Goal: Transaction & Acquisition: Purchase product/service

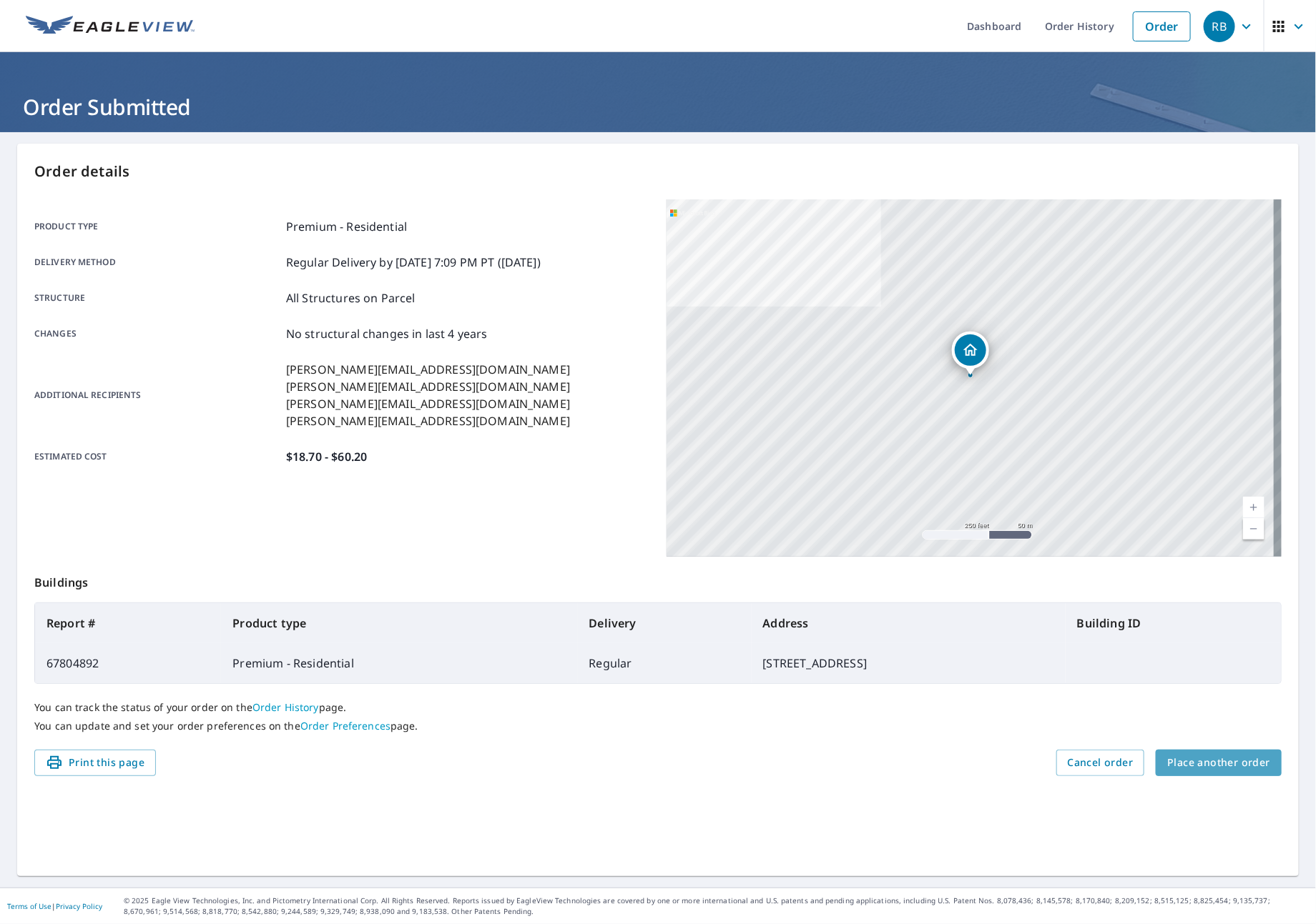
click at [1212, 760] on span "Place another order" at bounding box center [1219, 763] width 103 height 18
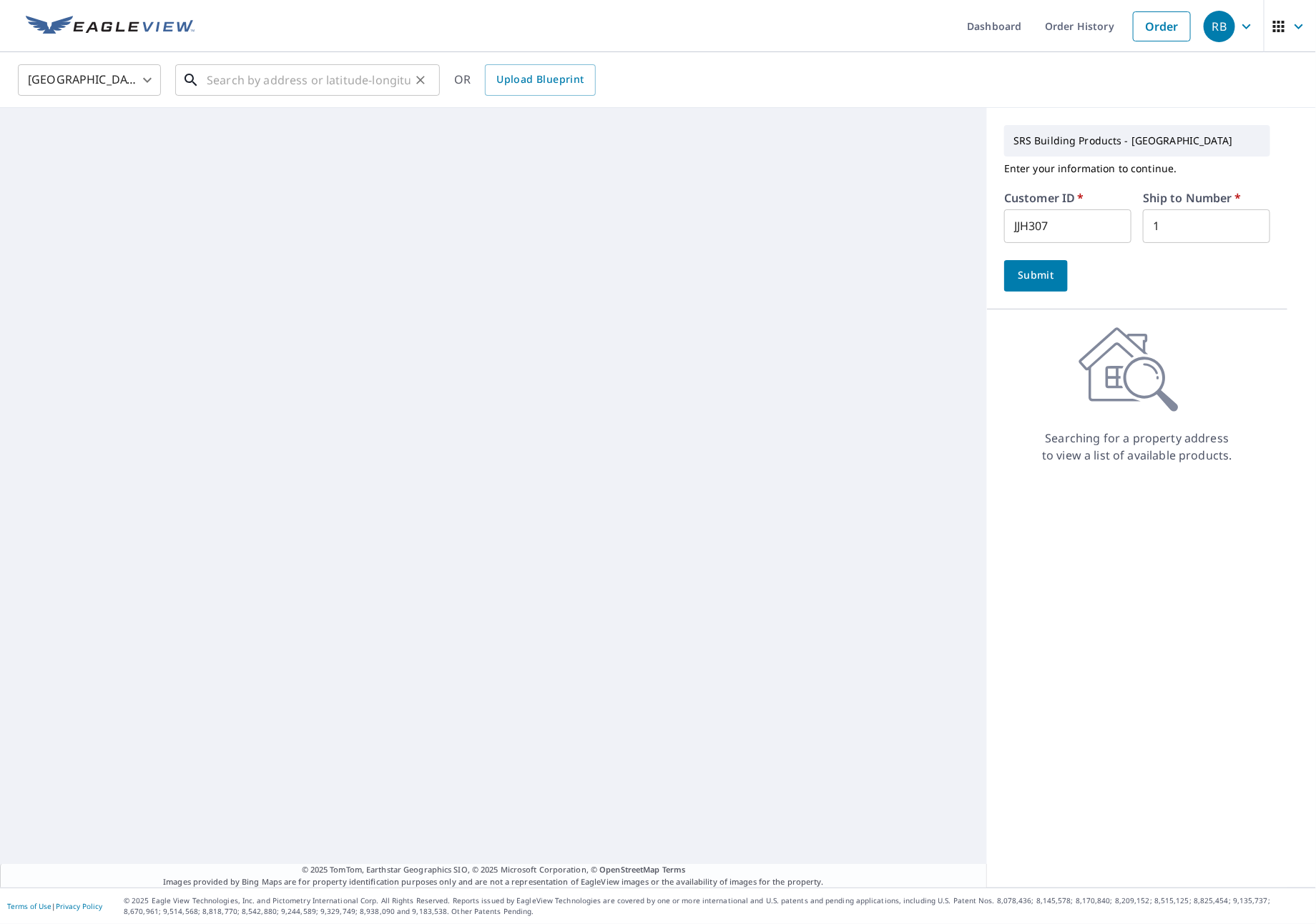
click at [242, 60] on input "text" at bounding box center [308, 80] width 203 height 40
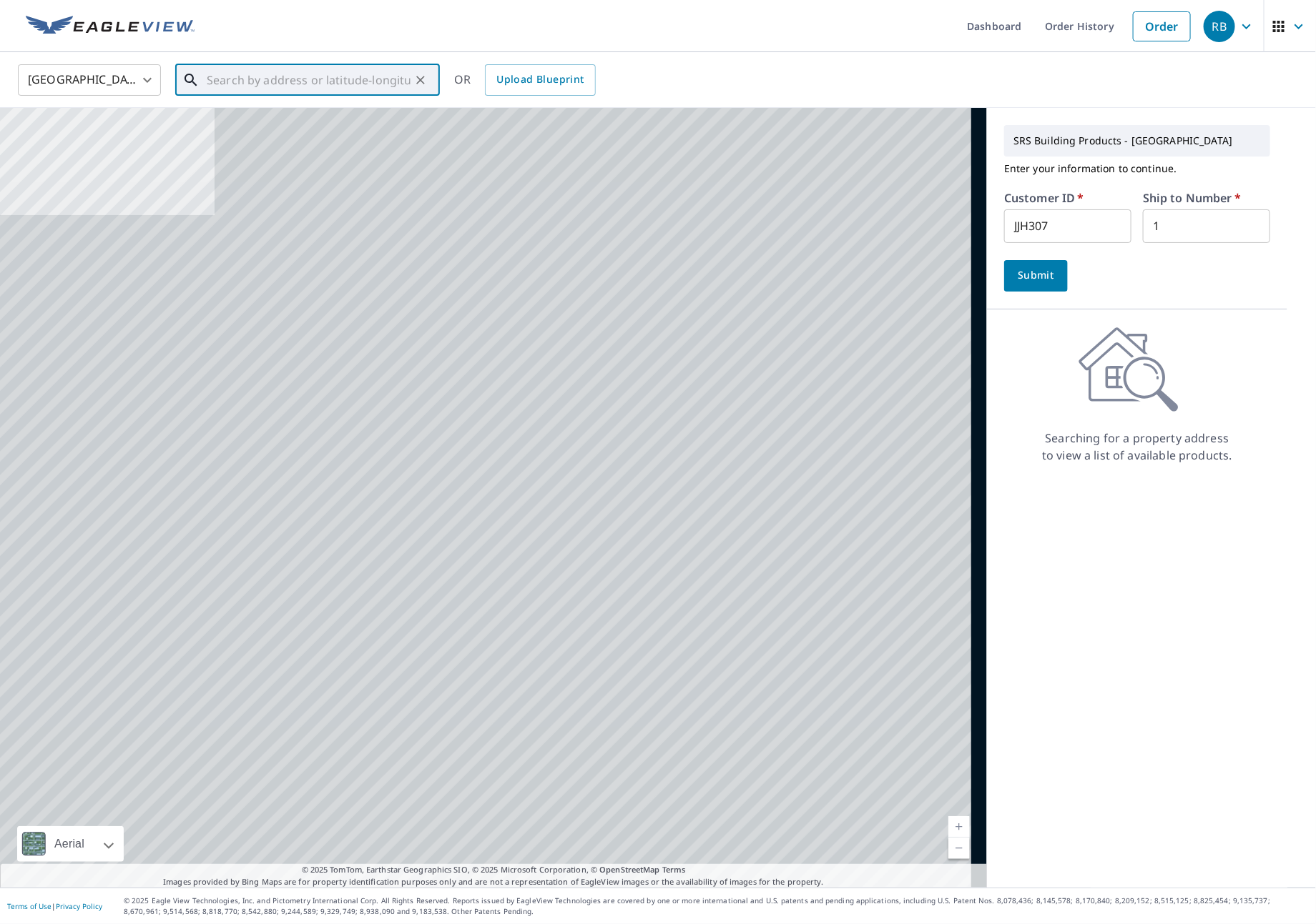
click at [254, 84] on input "text" at bounding box center [308, 80] width 203 height 40
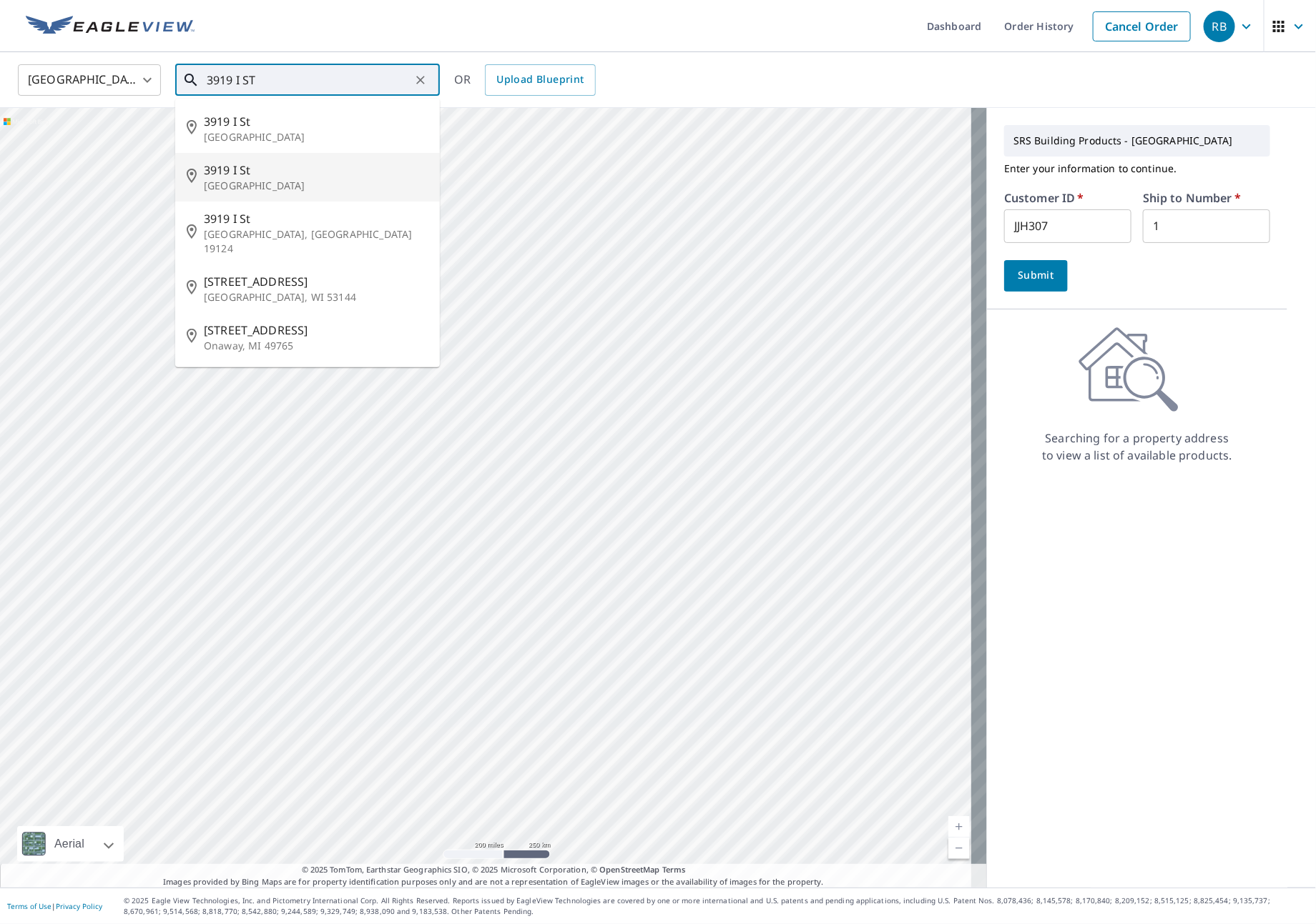
click at [260, 174] on span "3919 I St" at bounding box center [316, 169] width 224 height 17
type input "[STREET_ADDRESS]"
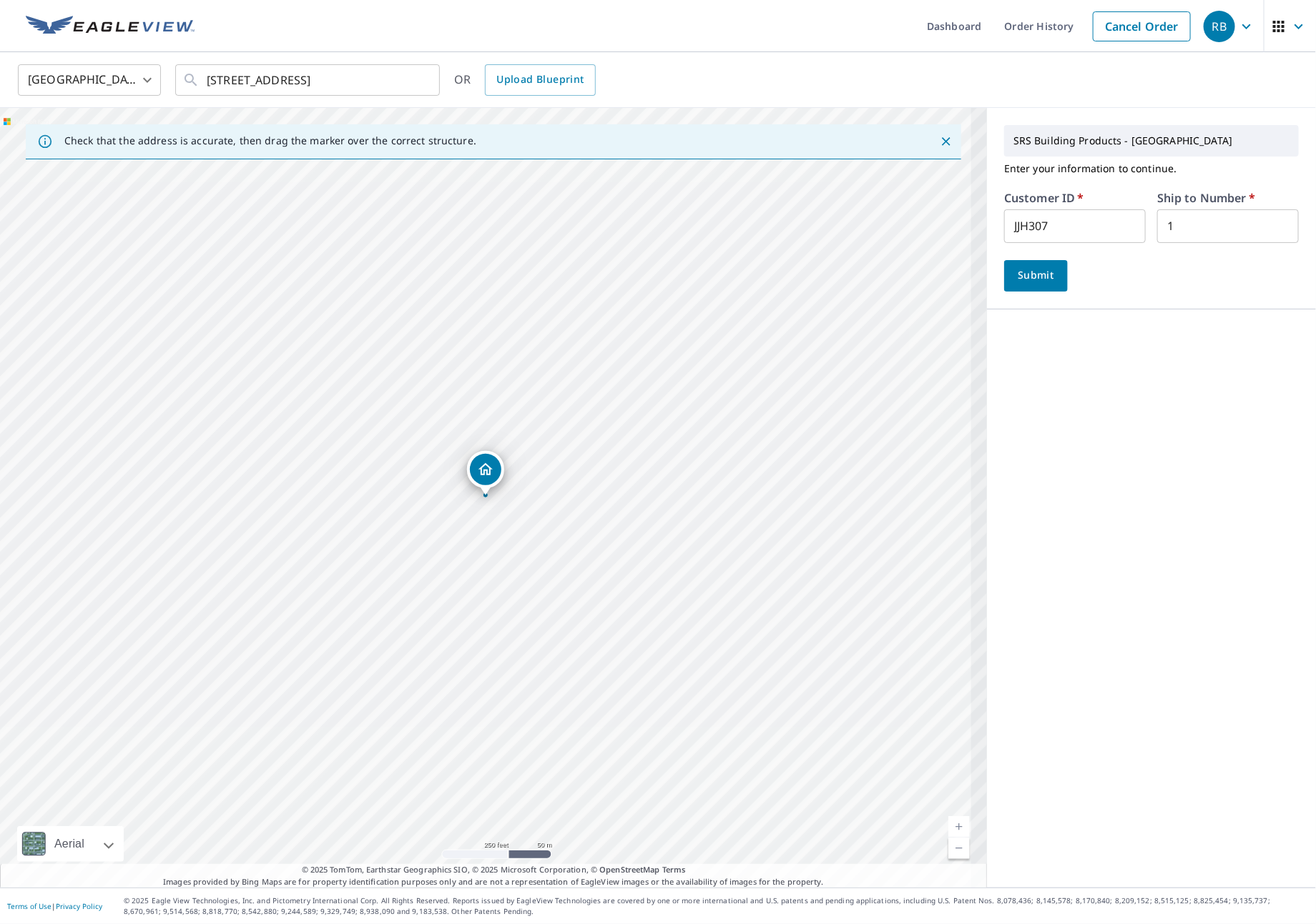
click at [1025, 288] on button "Submit" at bounding box center [1036, 275] width 64 height 31
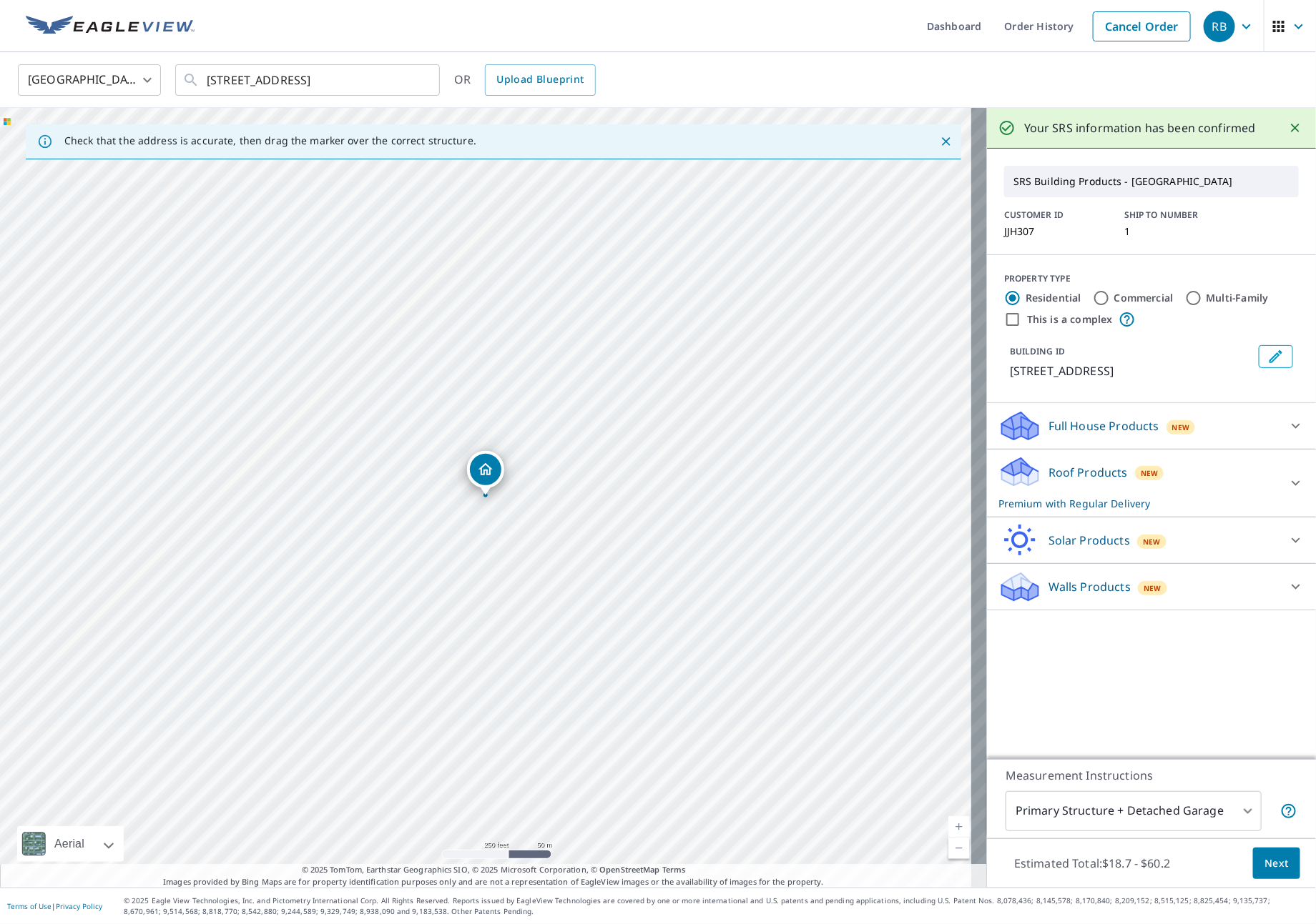
click at [1172, 495] on div "Roof Products New Premium with Regular Delivery" at bounding box center [1138, 483] width 280 height 56
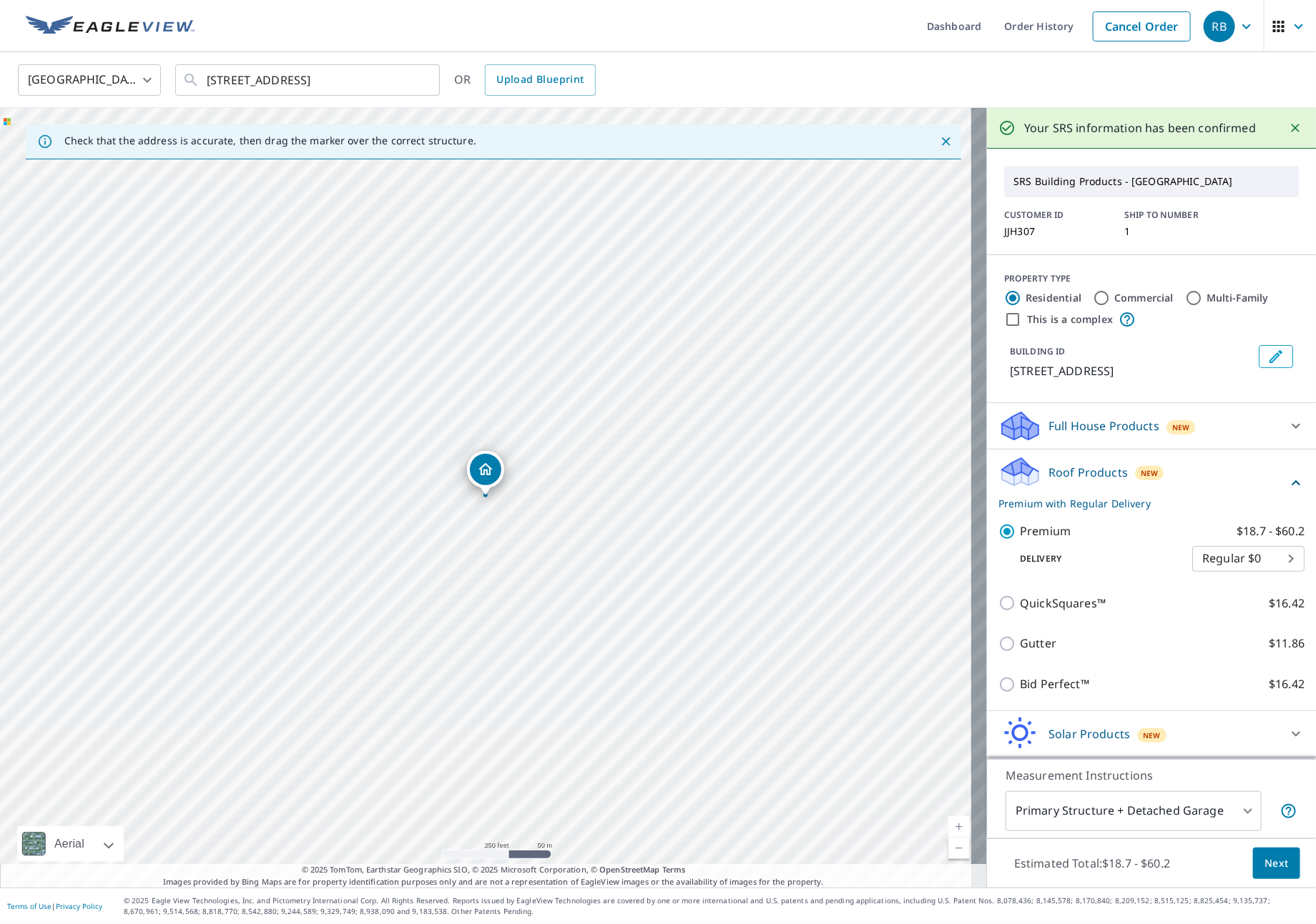
click at [1172, 813] on body "RB RB Dashboard Order History Cancel Order RB [GEOGRAPHIC_DATA] [GEOGRAPHIC_DAT…" at bounding box center [658, 462] width 1316 height 924
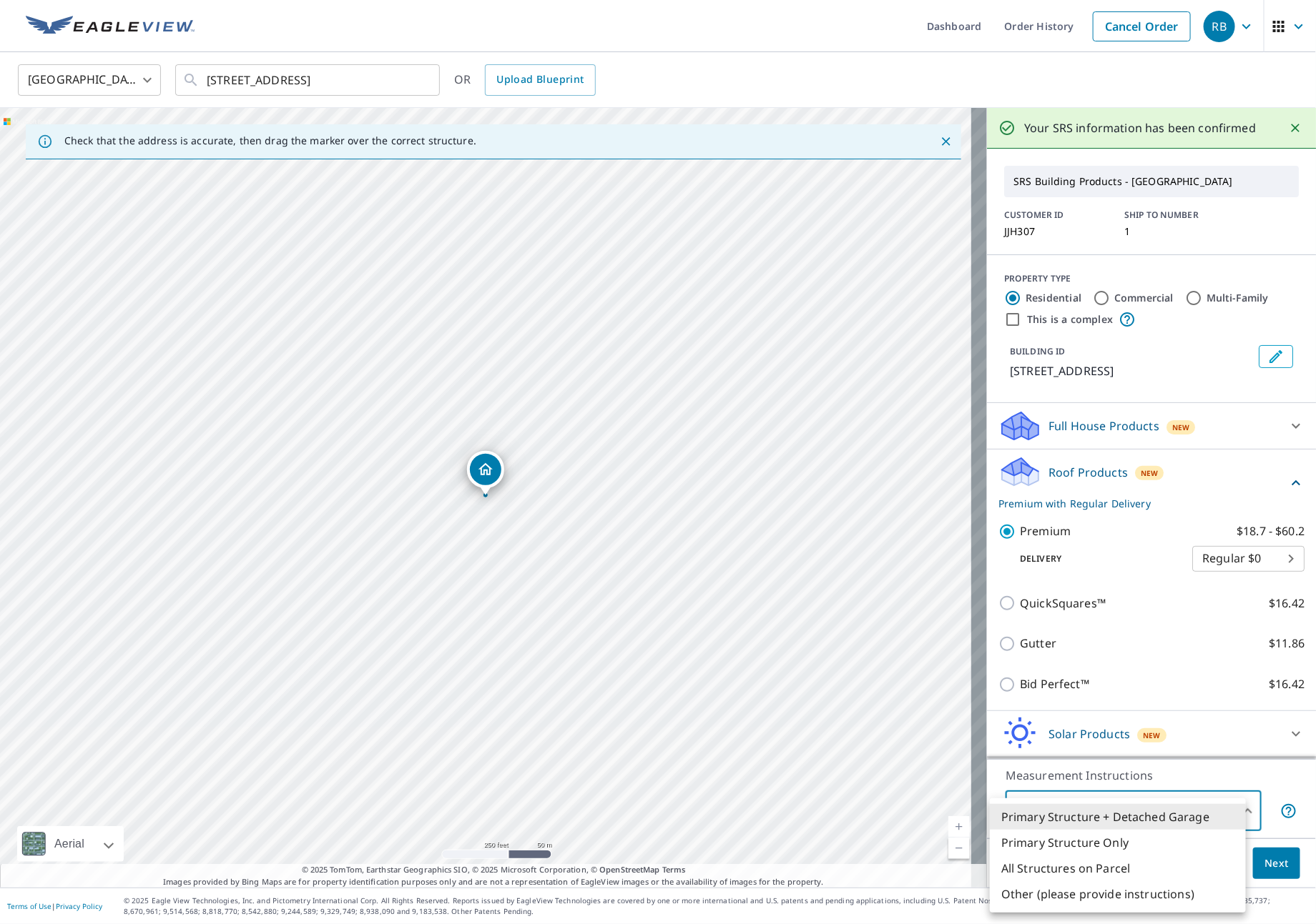
click at [1078, 873] on li "All Structures on Parcel" at bounding box center [1117, 868] width 256 height 26
type input "3"
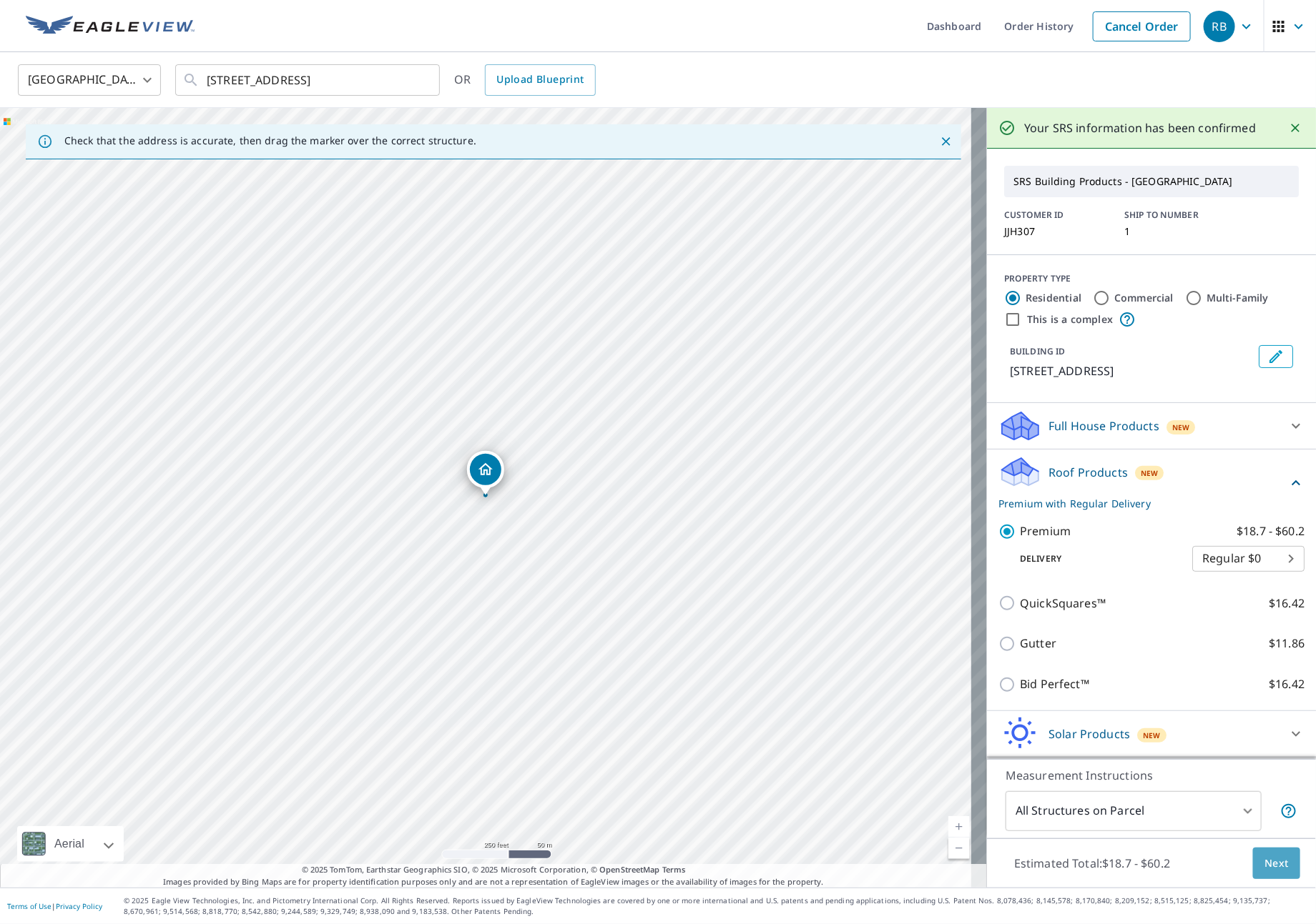
click at [1268, 869] on span "Next" at bounding box center [1276, 863] width 24 height 18
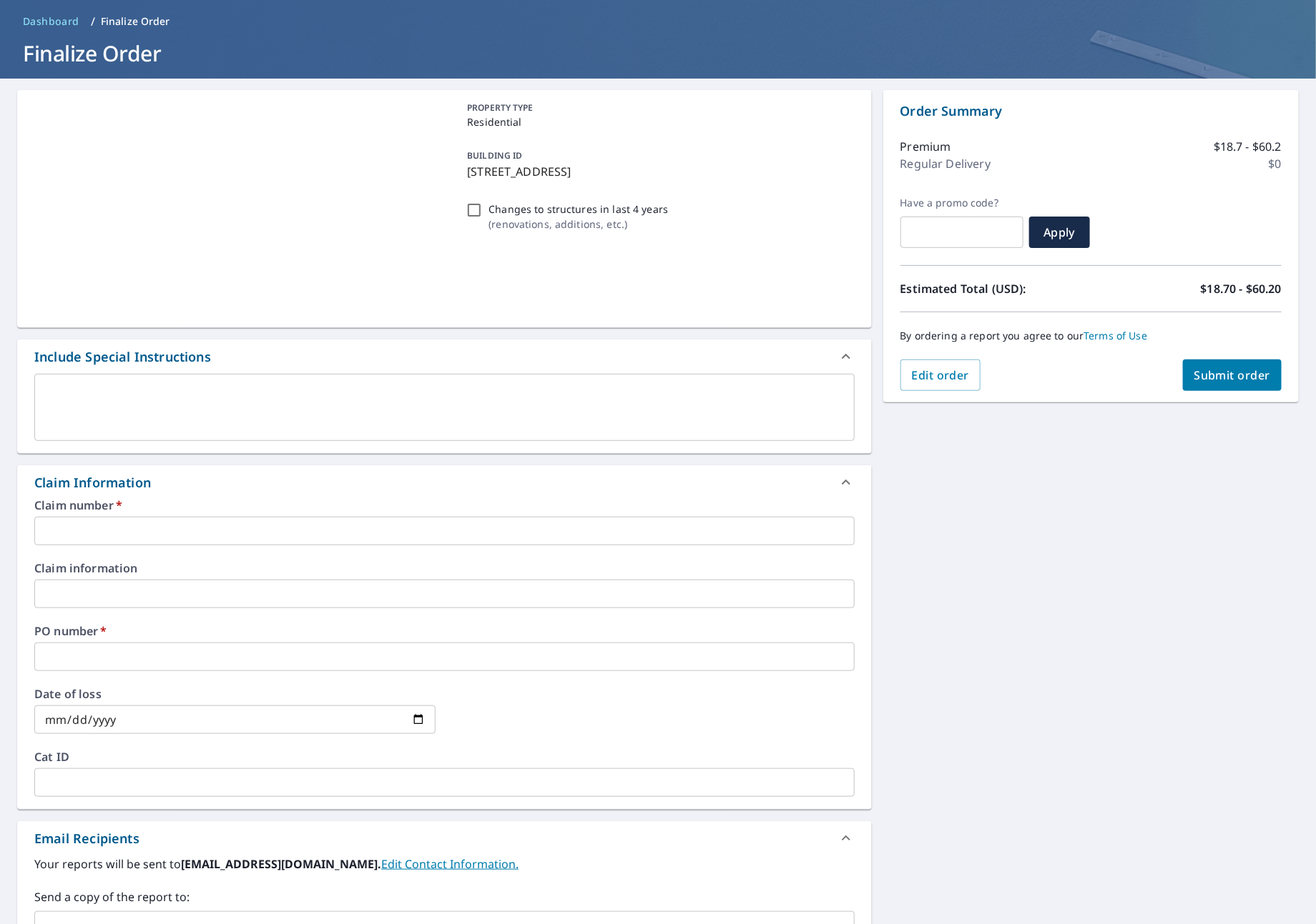
scroll to position [107, 0]
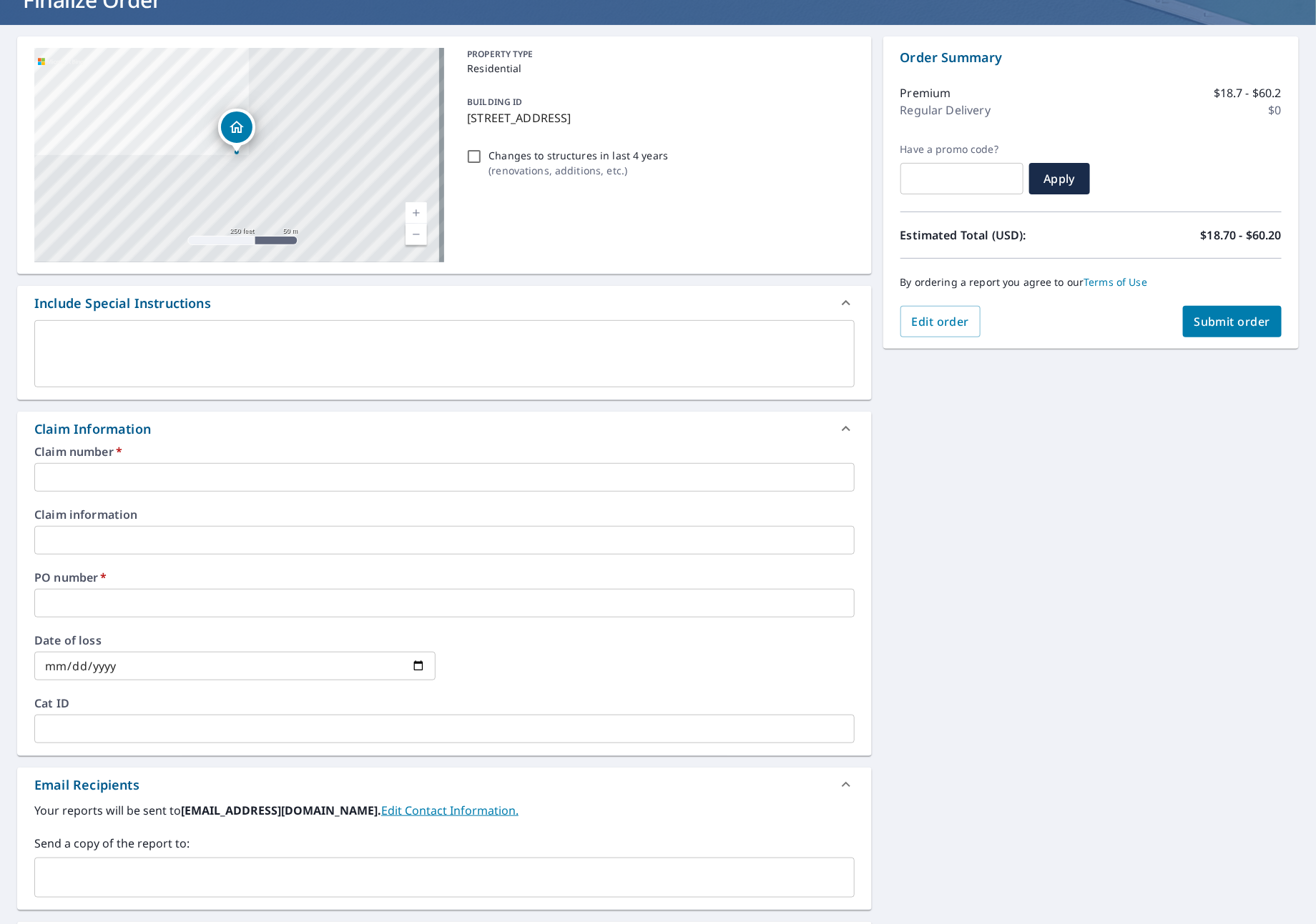
click at [127, 487] on input "text" at bounding box center [445, 477] width 820 height 28
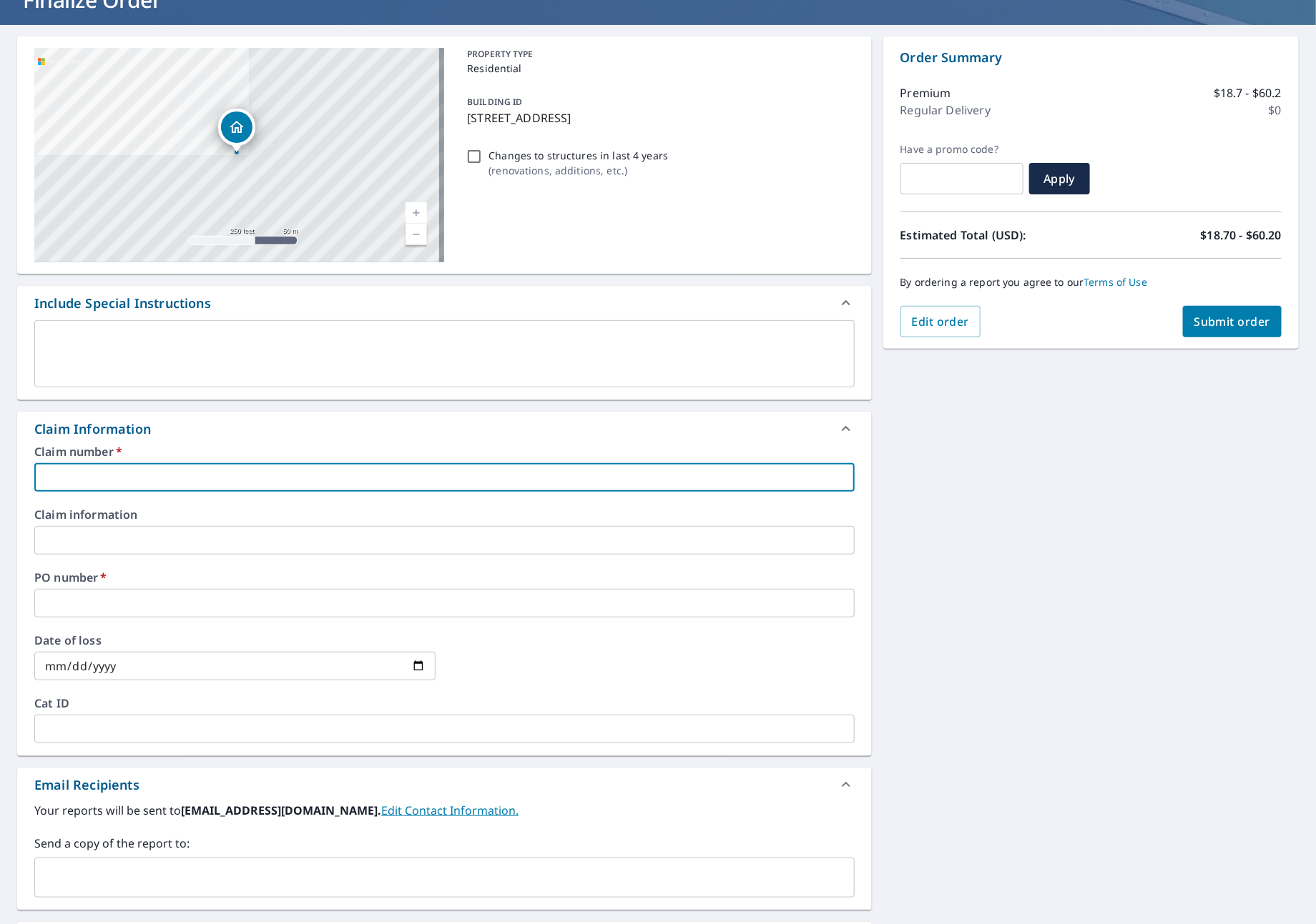
type input "J"
checkbox input "true"
type input "JN"
checkbox input "true"
type input "JNJ"
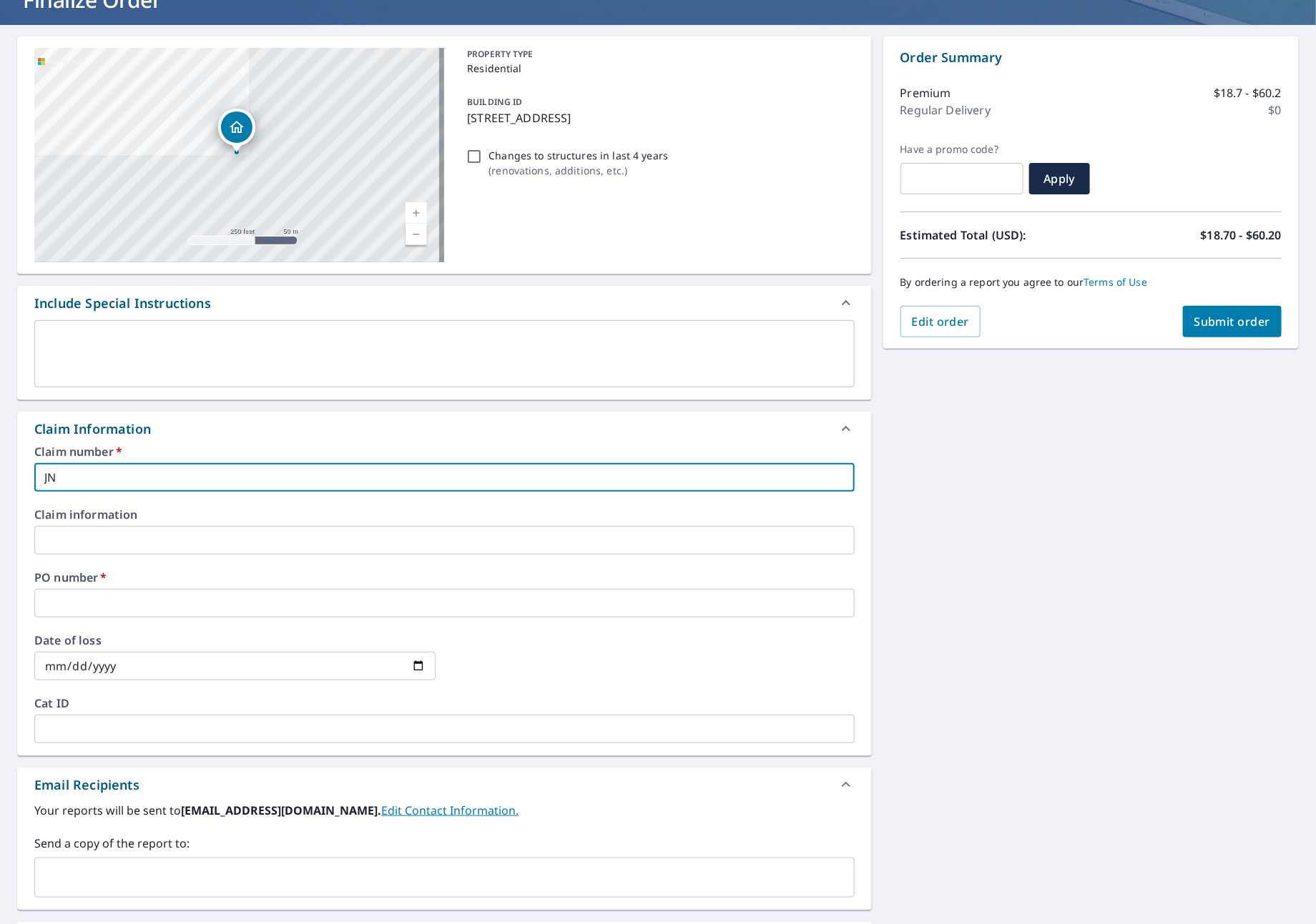
checkbox input "true"
type input "JNJ"
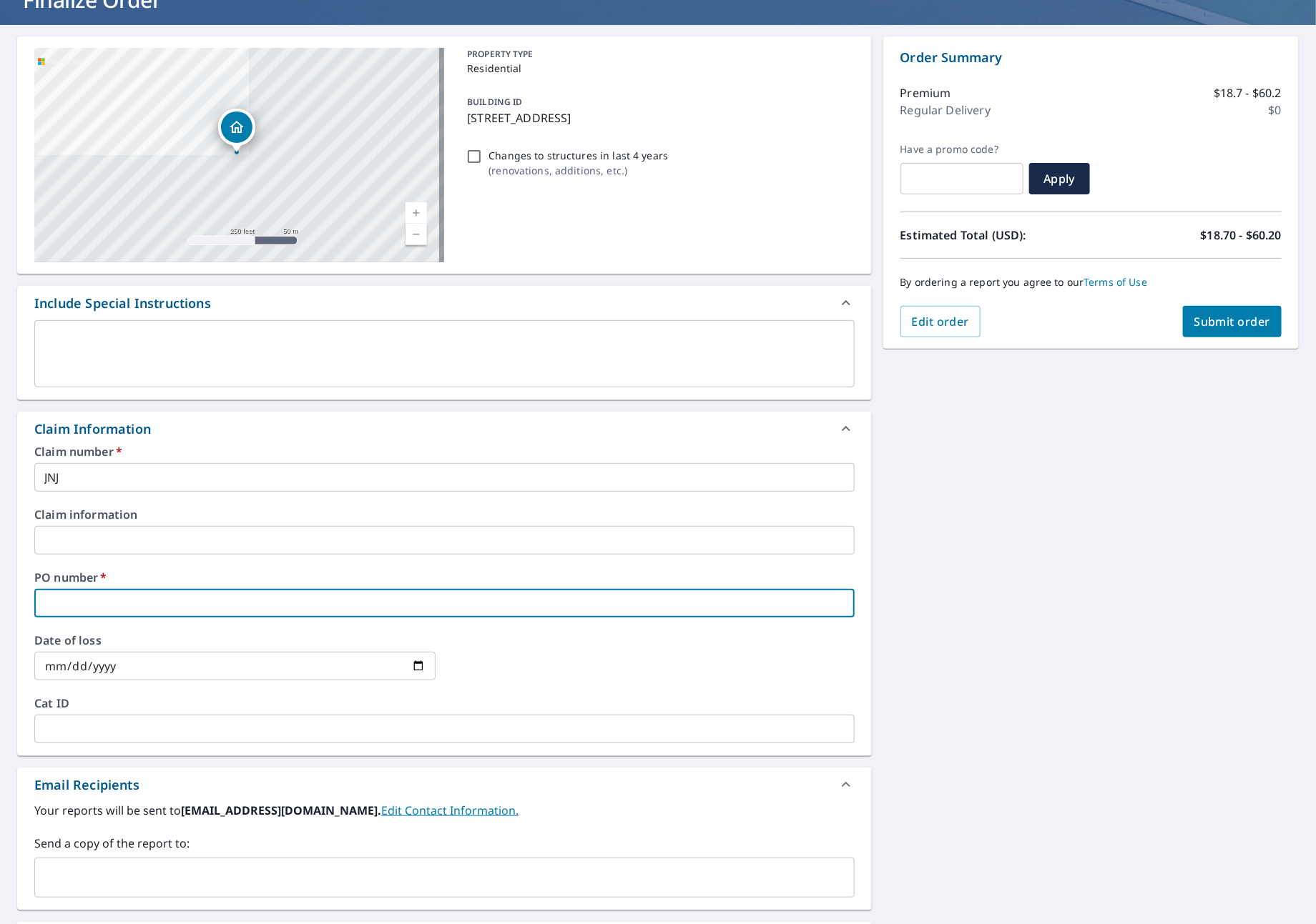
type input "J"
checkbox input "true"
type input "JN"
checkbox input "true"
type input "JNJ"
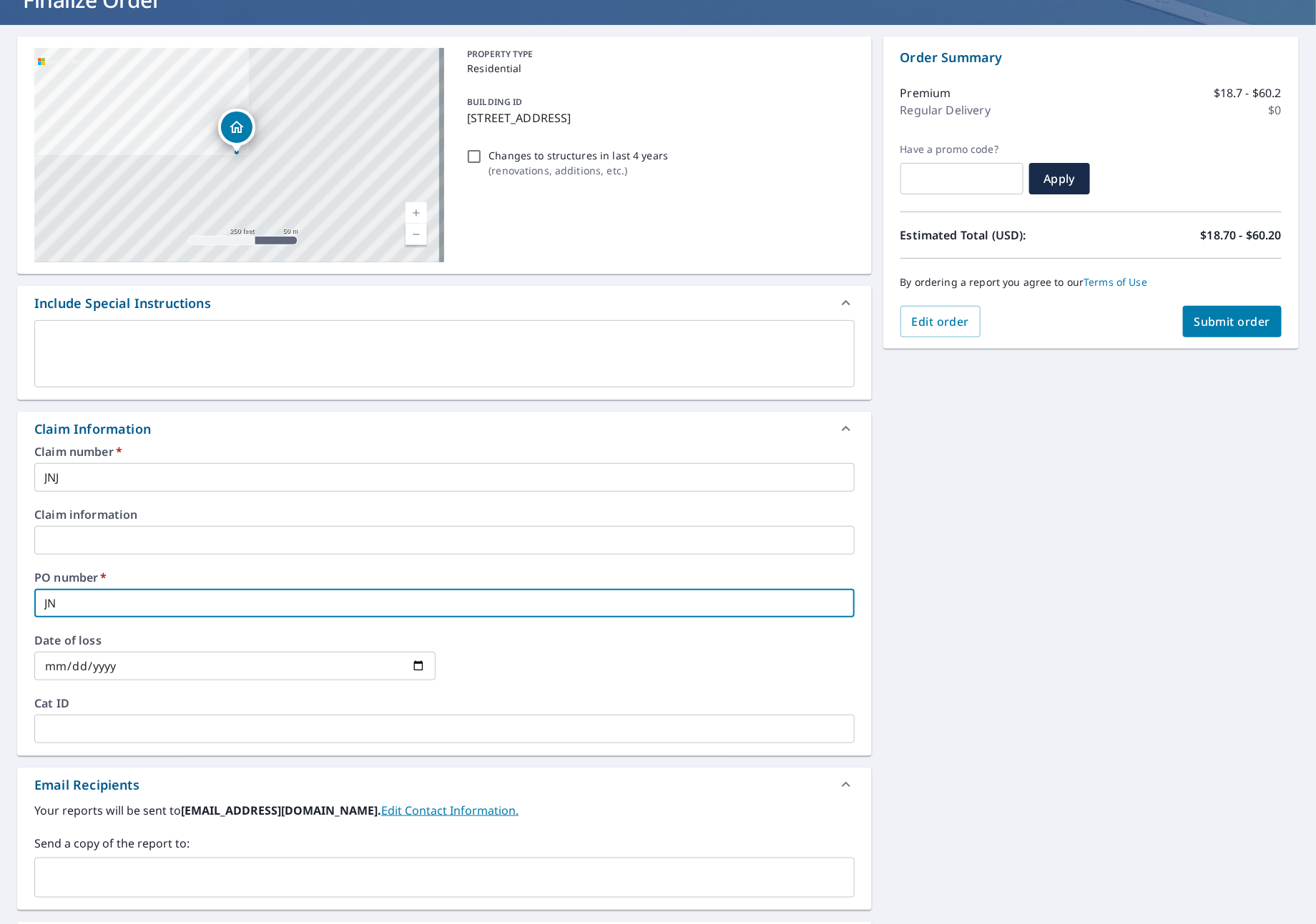
checkbox input "true"
type input "JNJ"
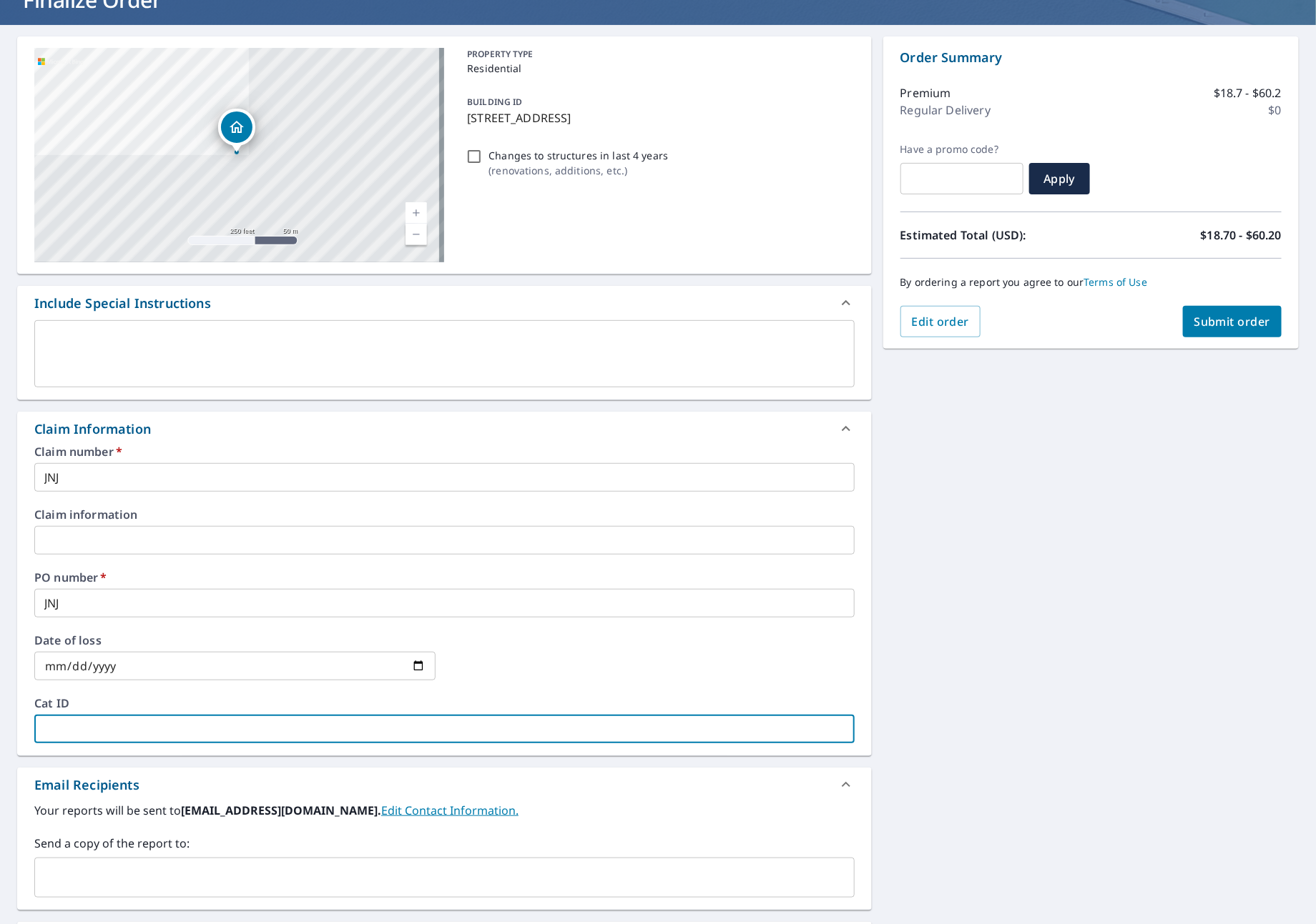
type input "J"
checkbox input "true"
type input "JN"
checkbox input "true"
type input "JNJ"
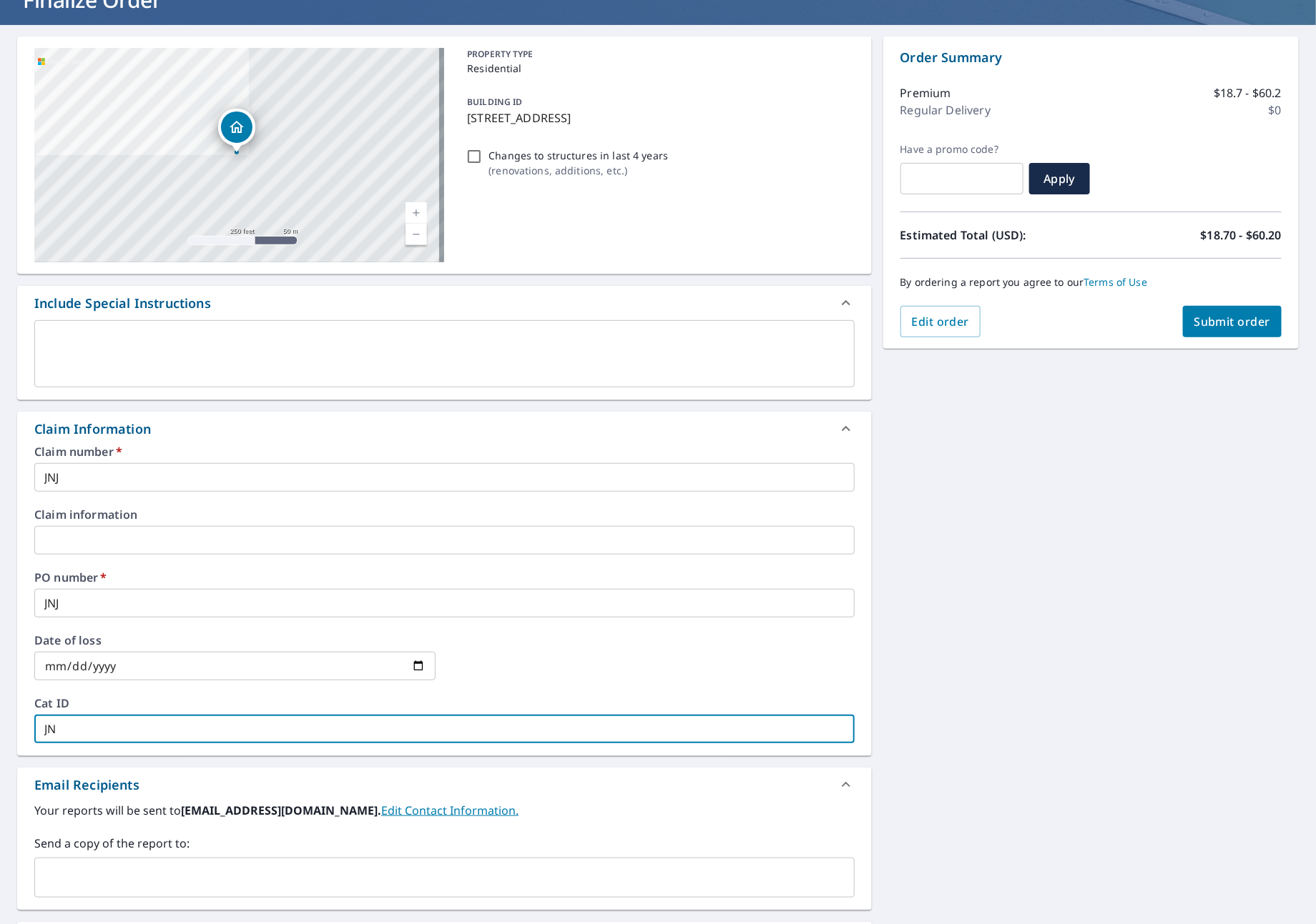
checkbox input "true"
type input "JNJ"
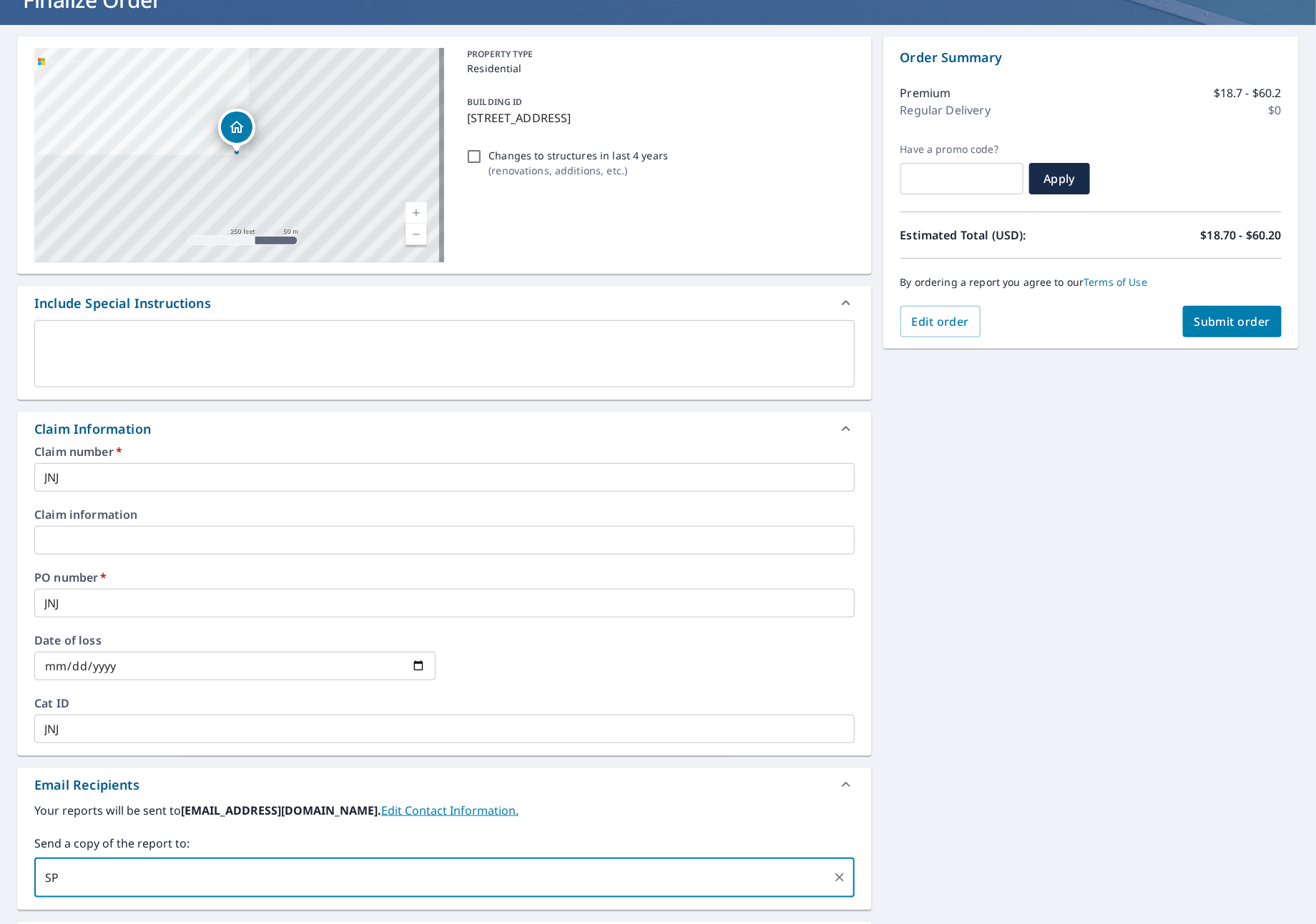
type input "S"
type input "[PERSON_NAME][EMAIL_ADDRESS][DOMAIN_NAME]"
checkbox input "true"
type input "[PERSON_NAME][EMAIL_ADDRESS][DOMAIN_NAME]"
checkbox input "true"
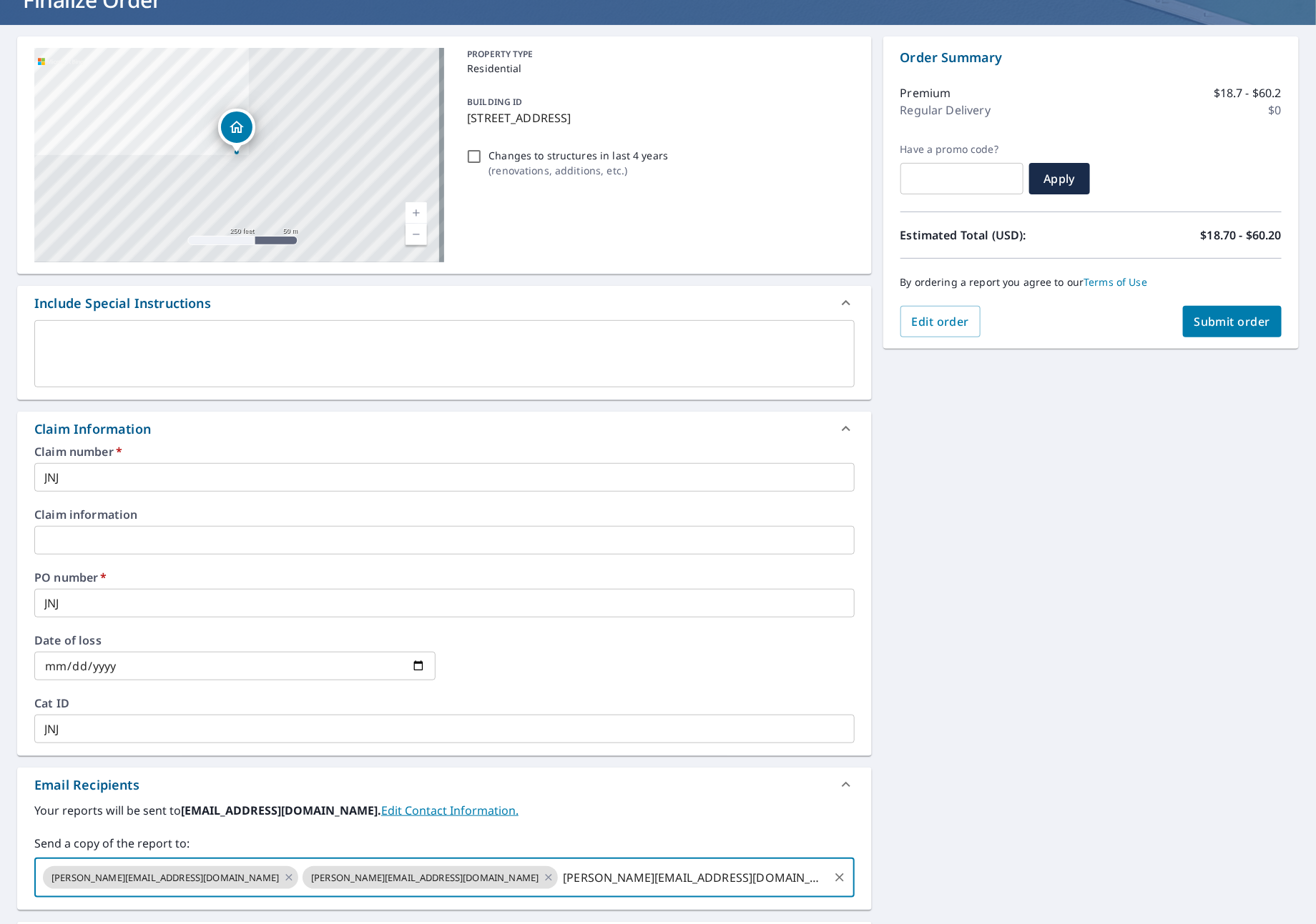
type input "[PERSON_NAME][EMAIL_ADDRESS][DOMAIN_NAME]"
checkbox input "true"
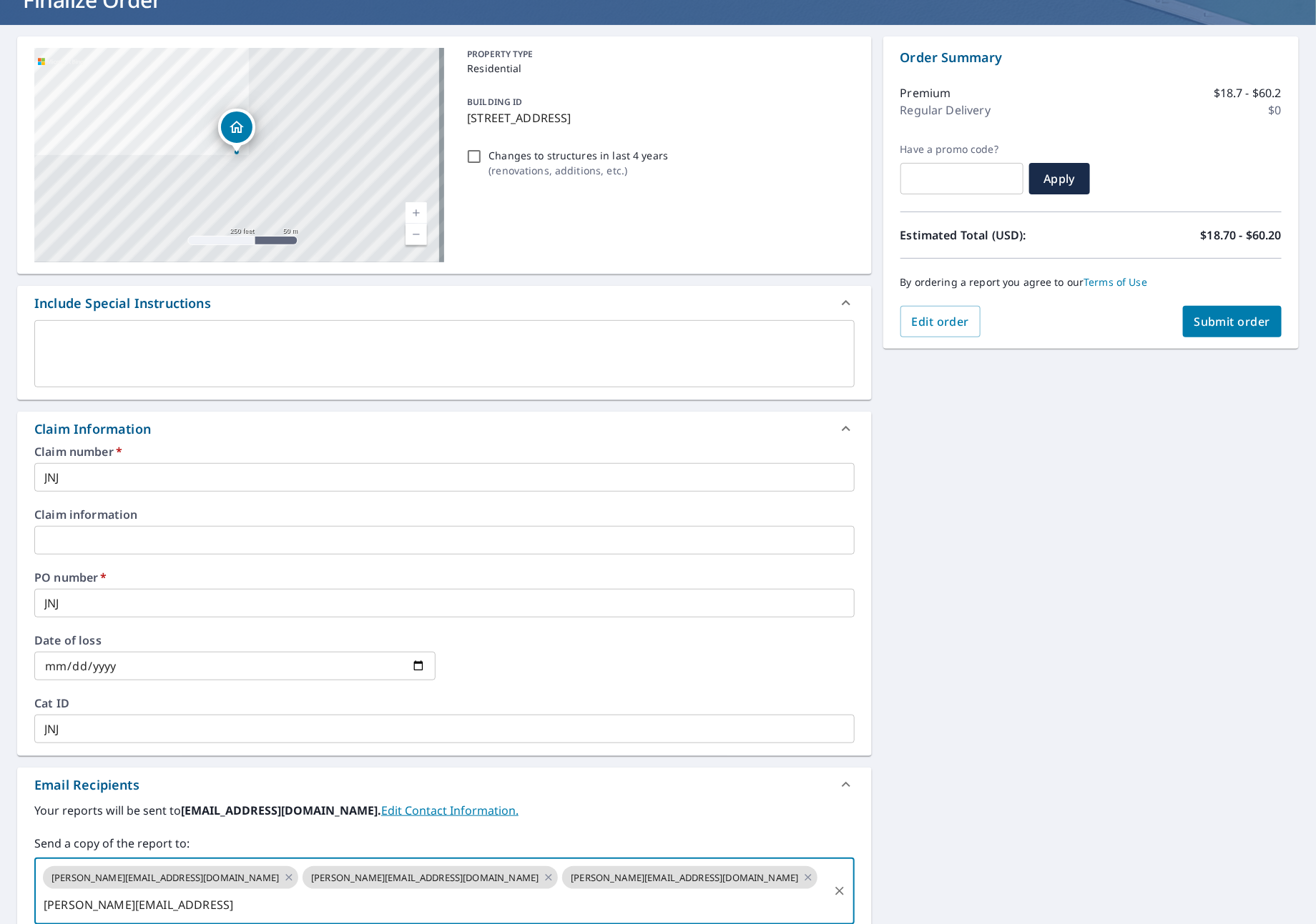
type input "[PERSON_NAME][EMAIL_ADDRESS]"
checkbox input "true"
type input "[PERSON_NAME][EMAIL_ADDRESS][DOMAIN_NAME]"
click at [1183, 324] on button "Submit order" at bounding box center [1232, 321] width 99 height 31
checkbox input "true"
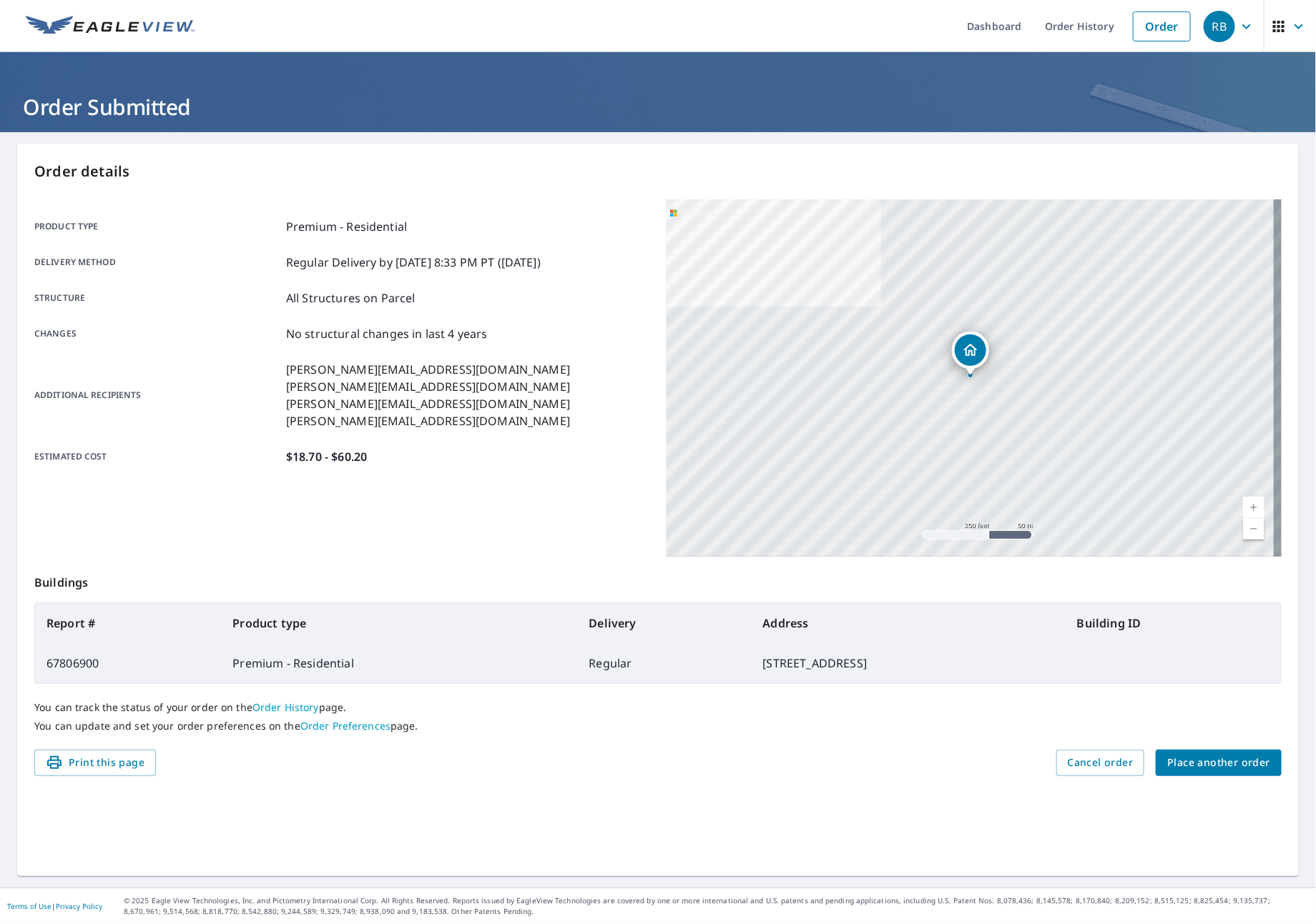
click at [1243, 761] on span "Place another order" at bounding box center [1219, 763] width 103 height 18
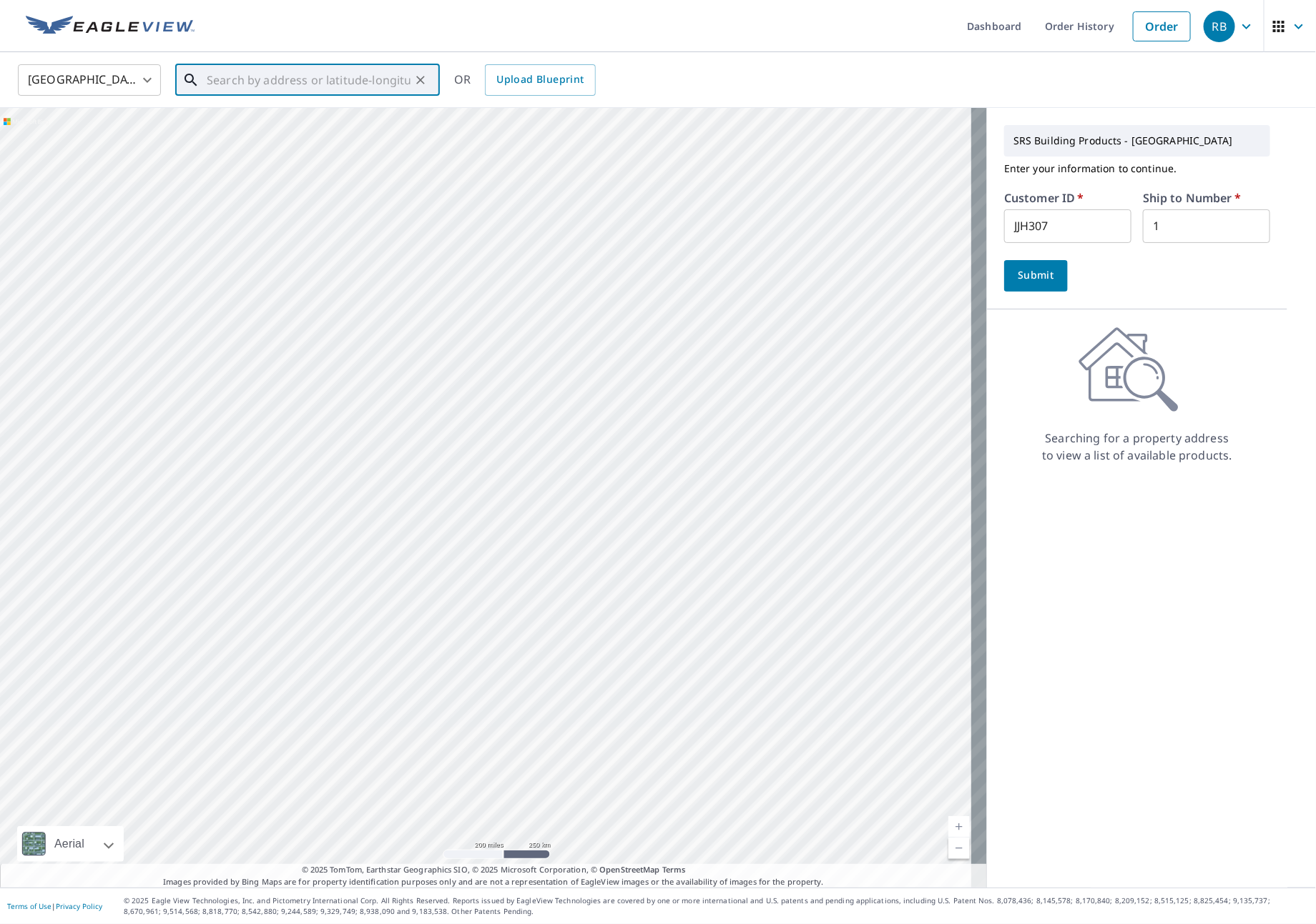
click at [241, 86] on input "text" at bounding box center [308, 80] width 203 height 40
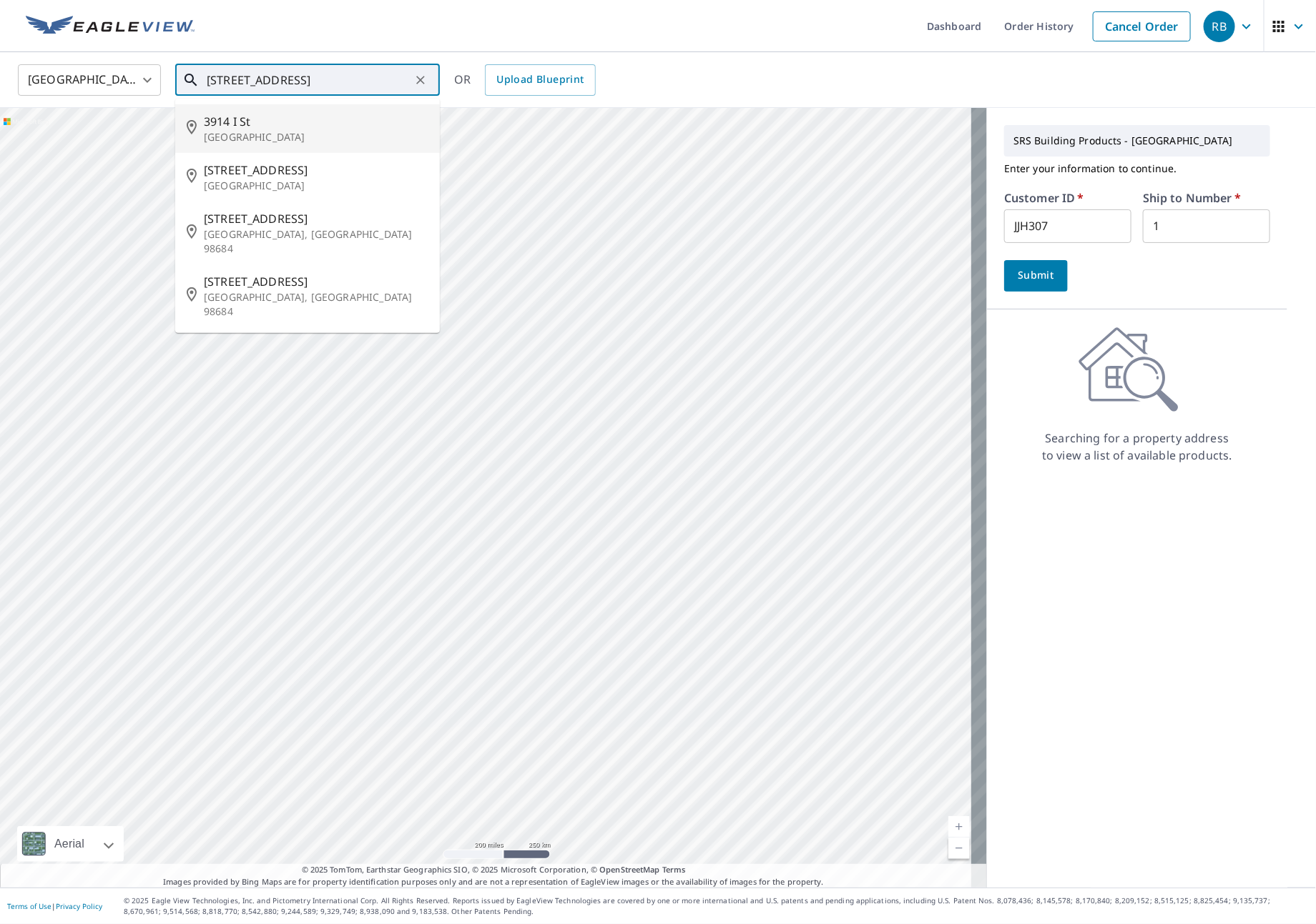
click at [247, 122] on span "3914 I St" at bounding box center [316, 121] width 224 height 17
type input "[STREET_ADDRESS]"
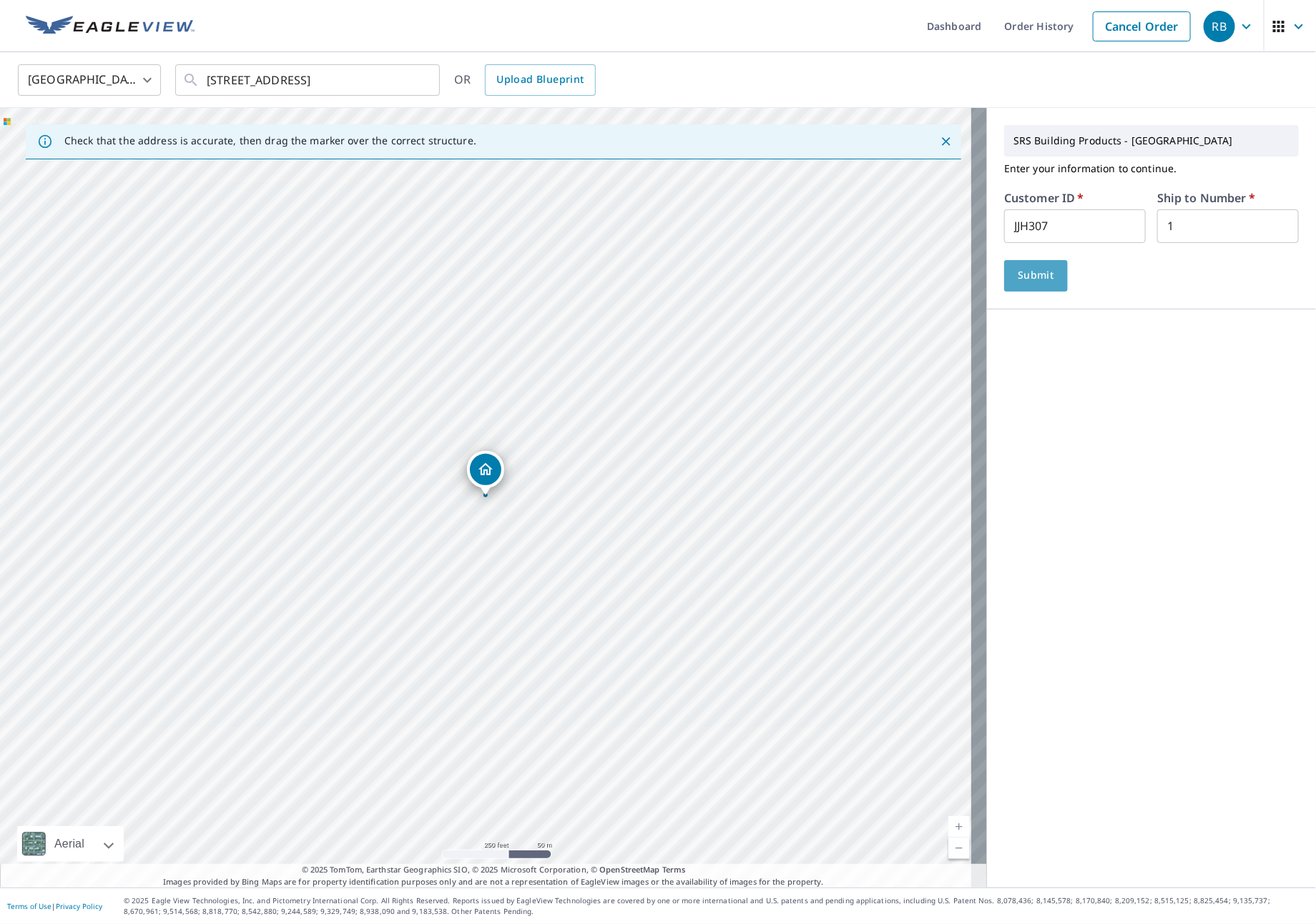
click at [1024, 281] on span "Submit" at bounding box center [1036, 275] width 40 height 18
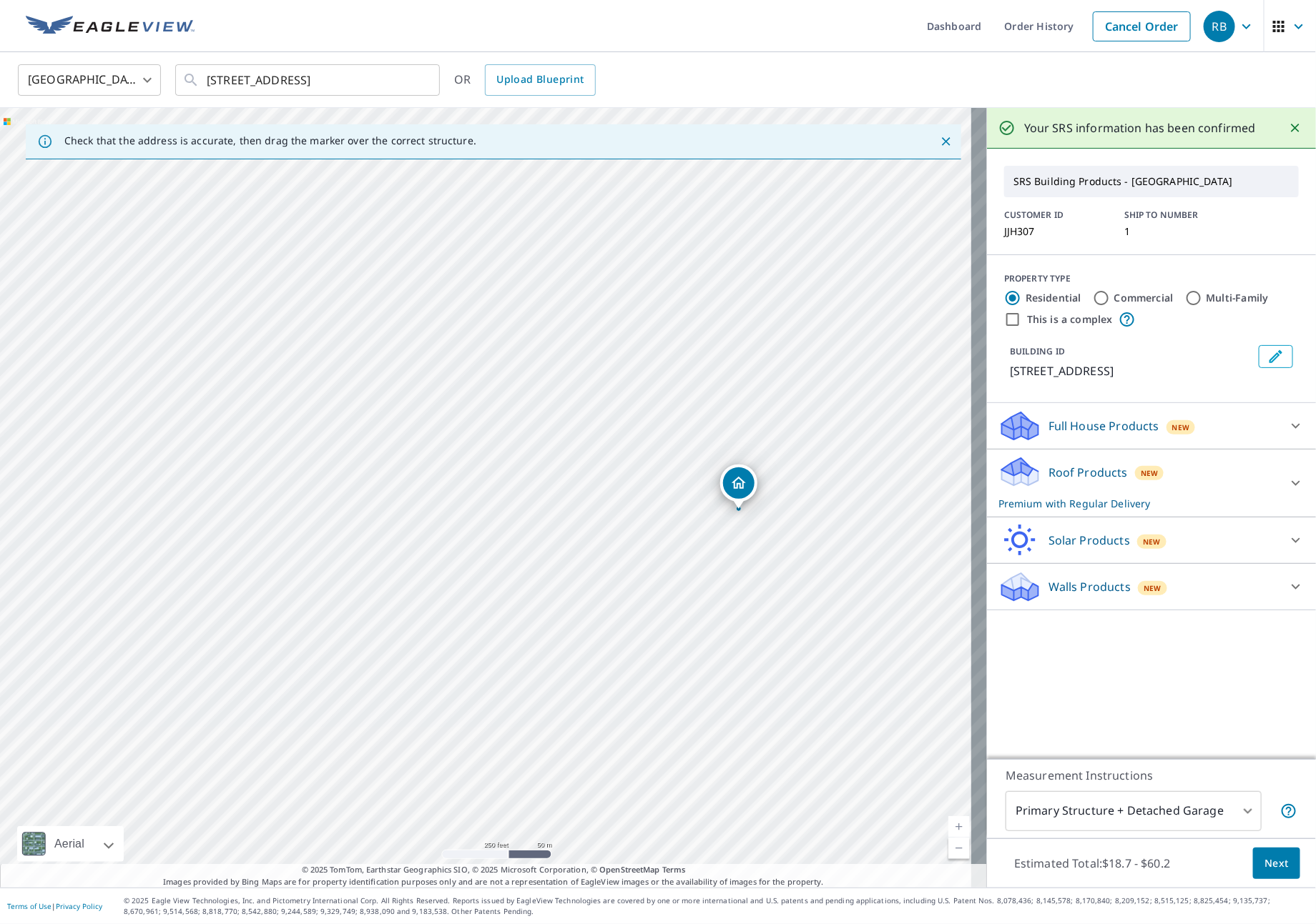
click at [1243, 506] on p "Premium with Regular Delivery" at bounding box center [1138, 504] width 280 height 15
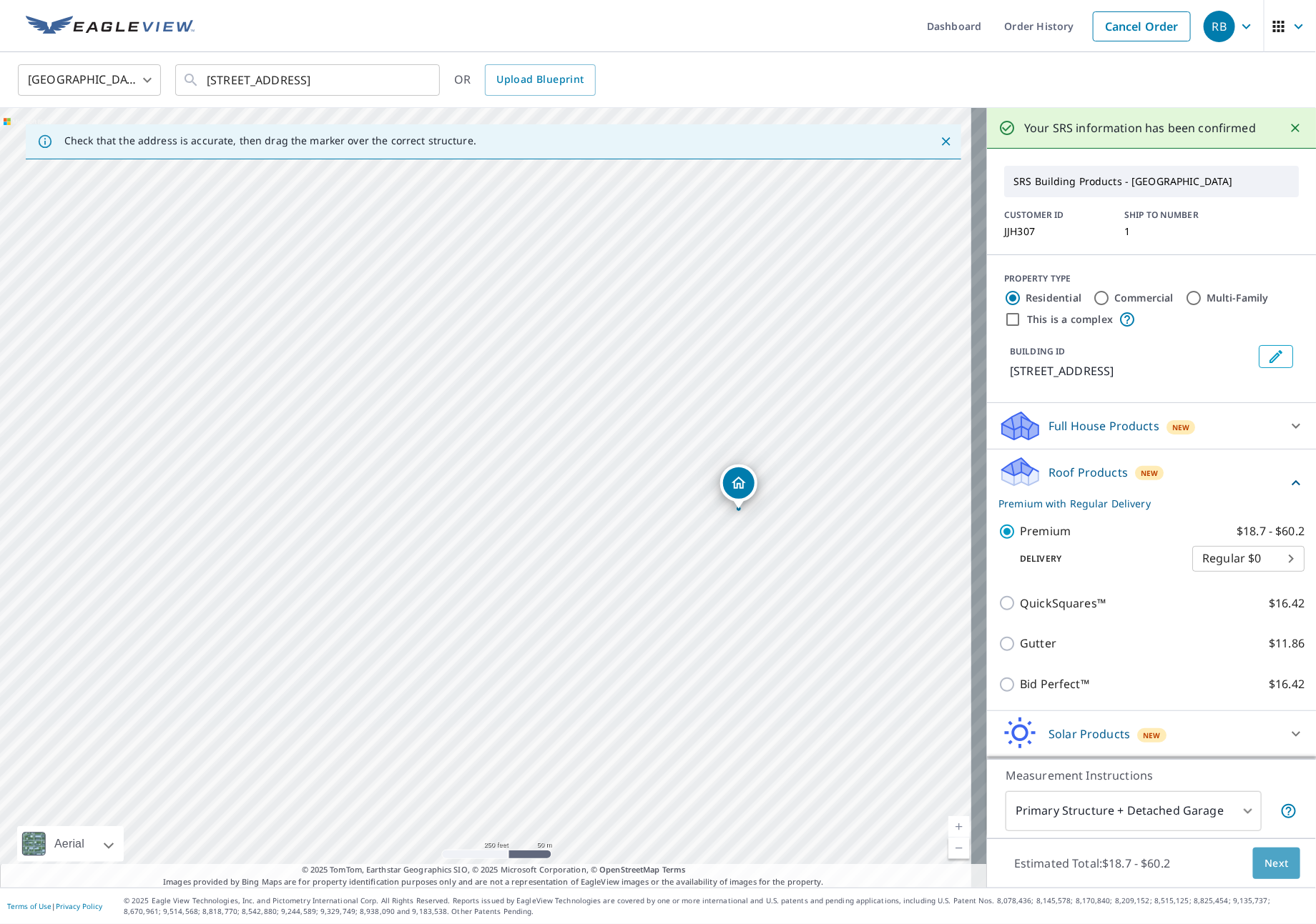
click at [1264, 864] on span "Next" at bounding box center [1276, 863] width 24 height 18
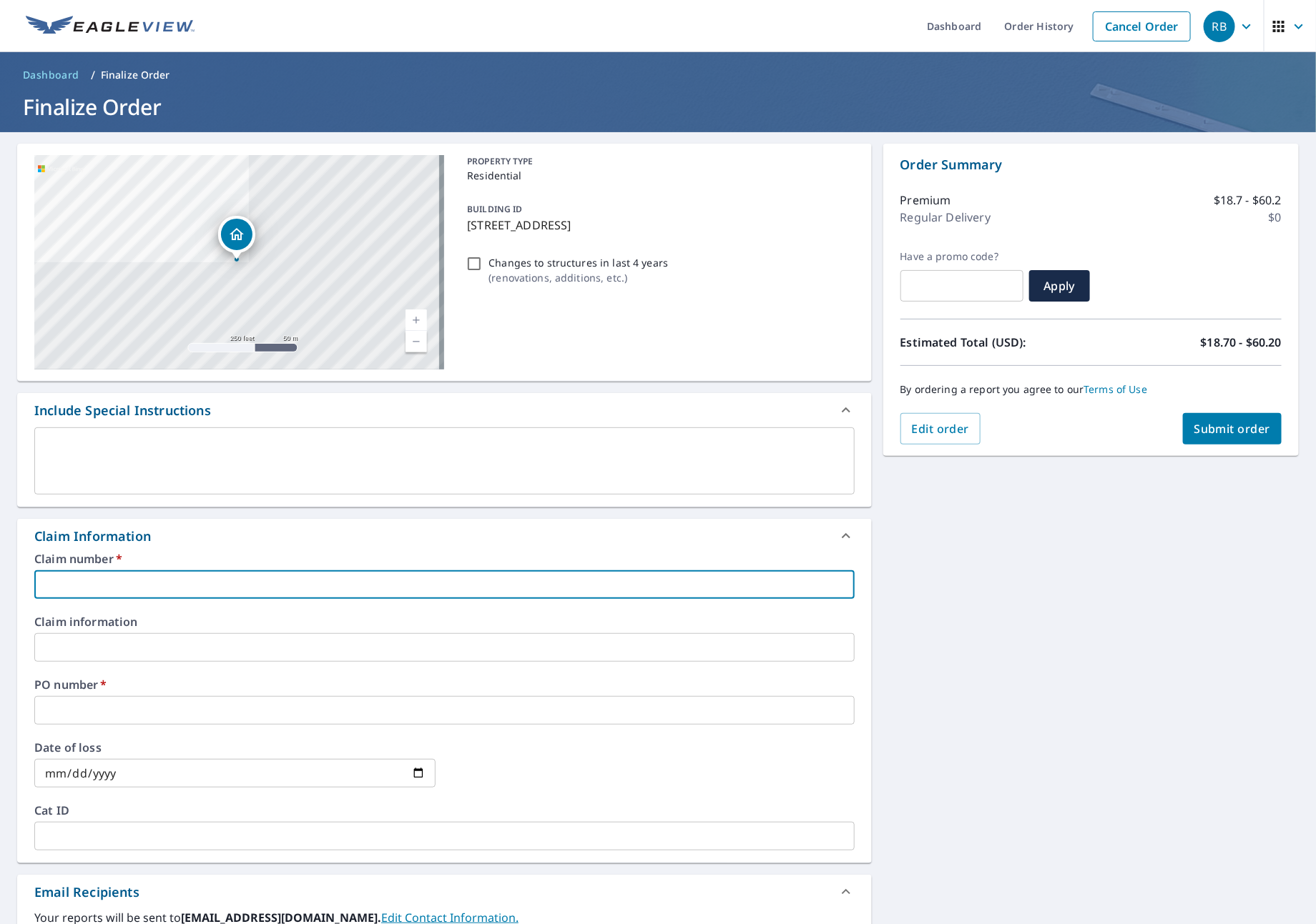
click at [185, 582] on input "text" at bounding box center [445, 584] width 820 height 28
type input "J"
checkbox input "true"
type input "JN"
checkbox input "true"
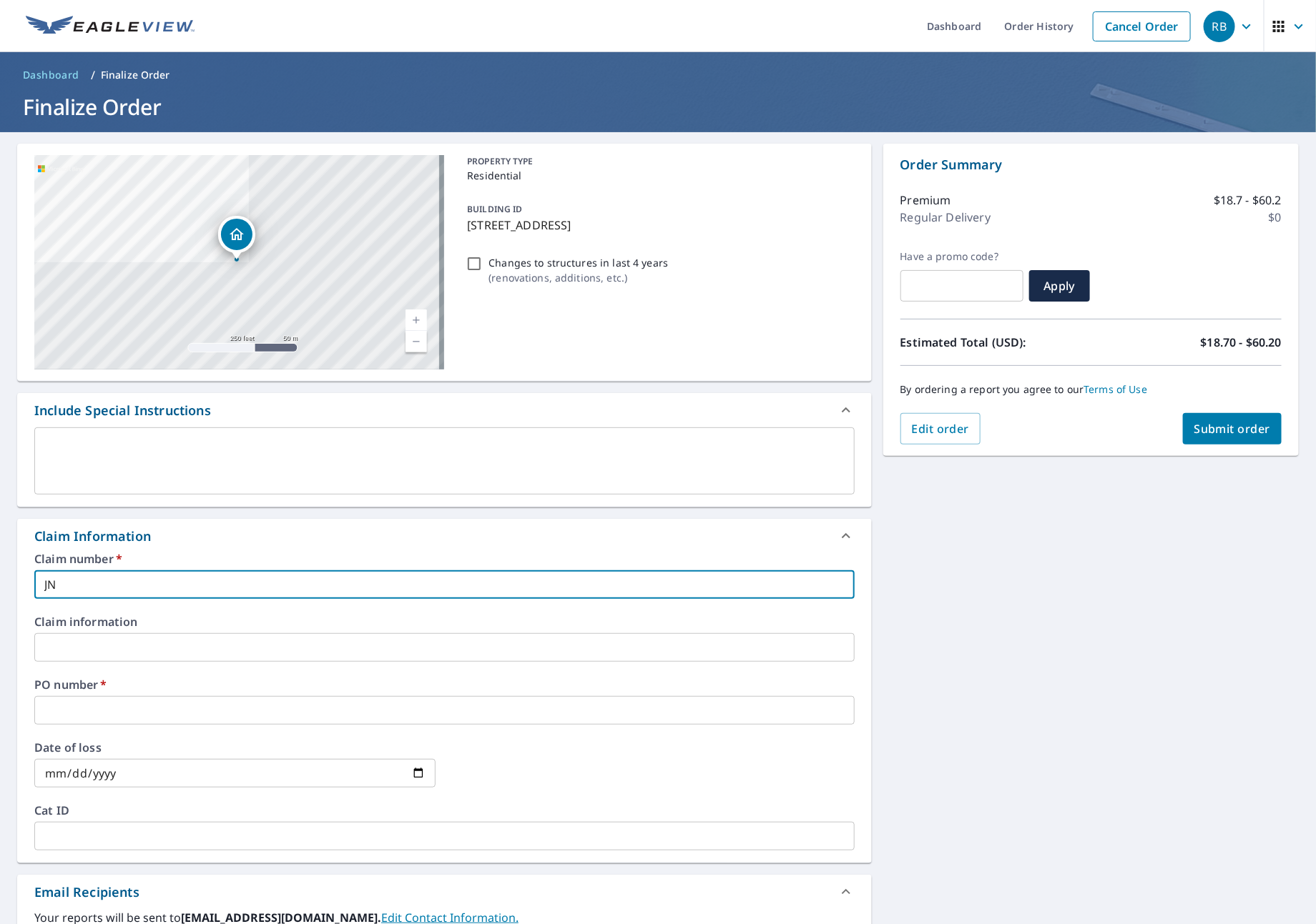
type input "JNJ"
checkbox input "true"
type input "JNJ"
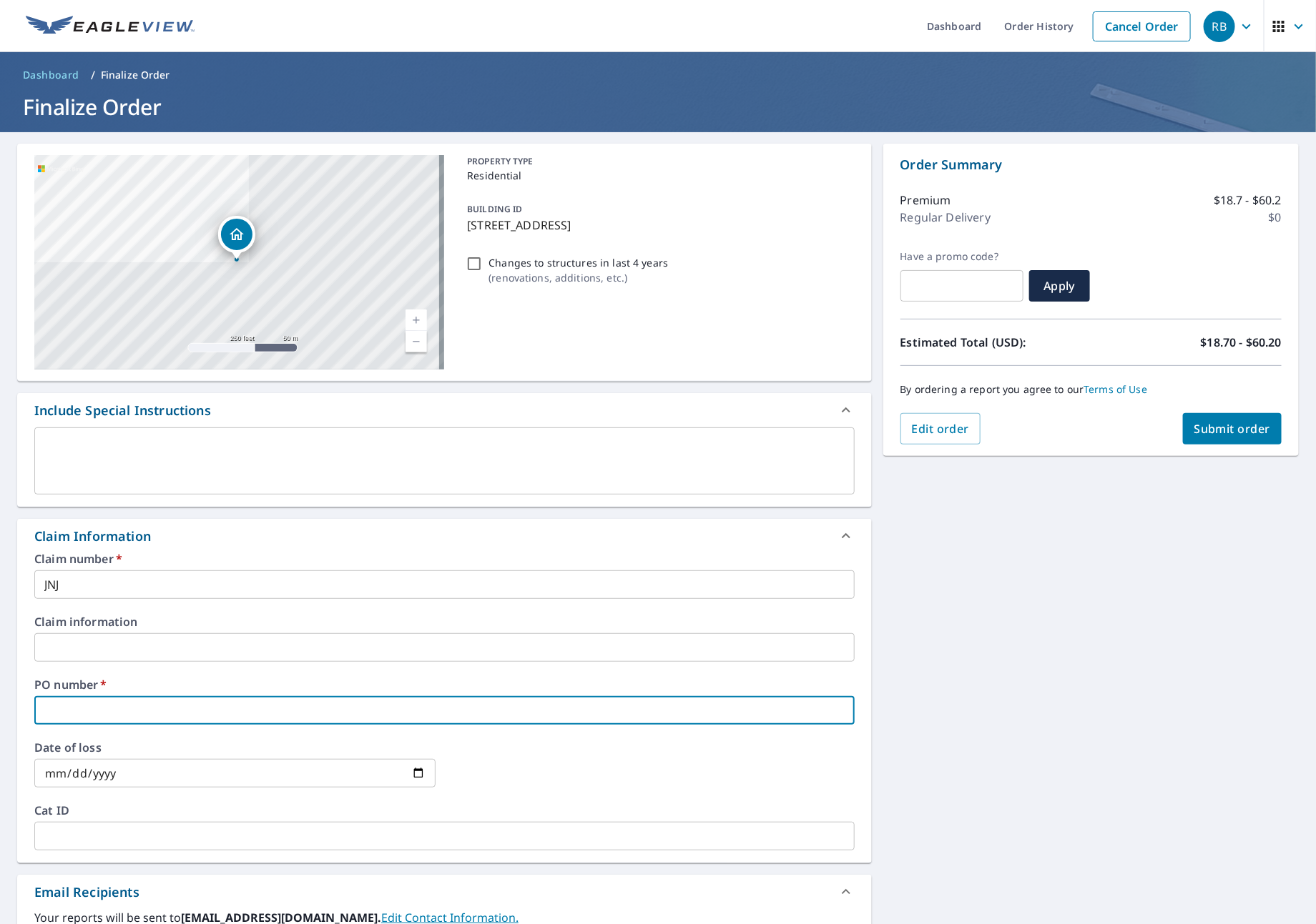
type input "J"
checkbox input "true"
type input "JN"
checkbox input "true"
type input "JNJ"
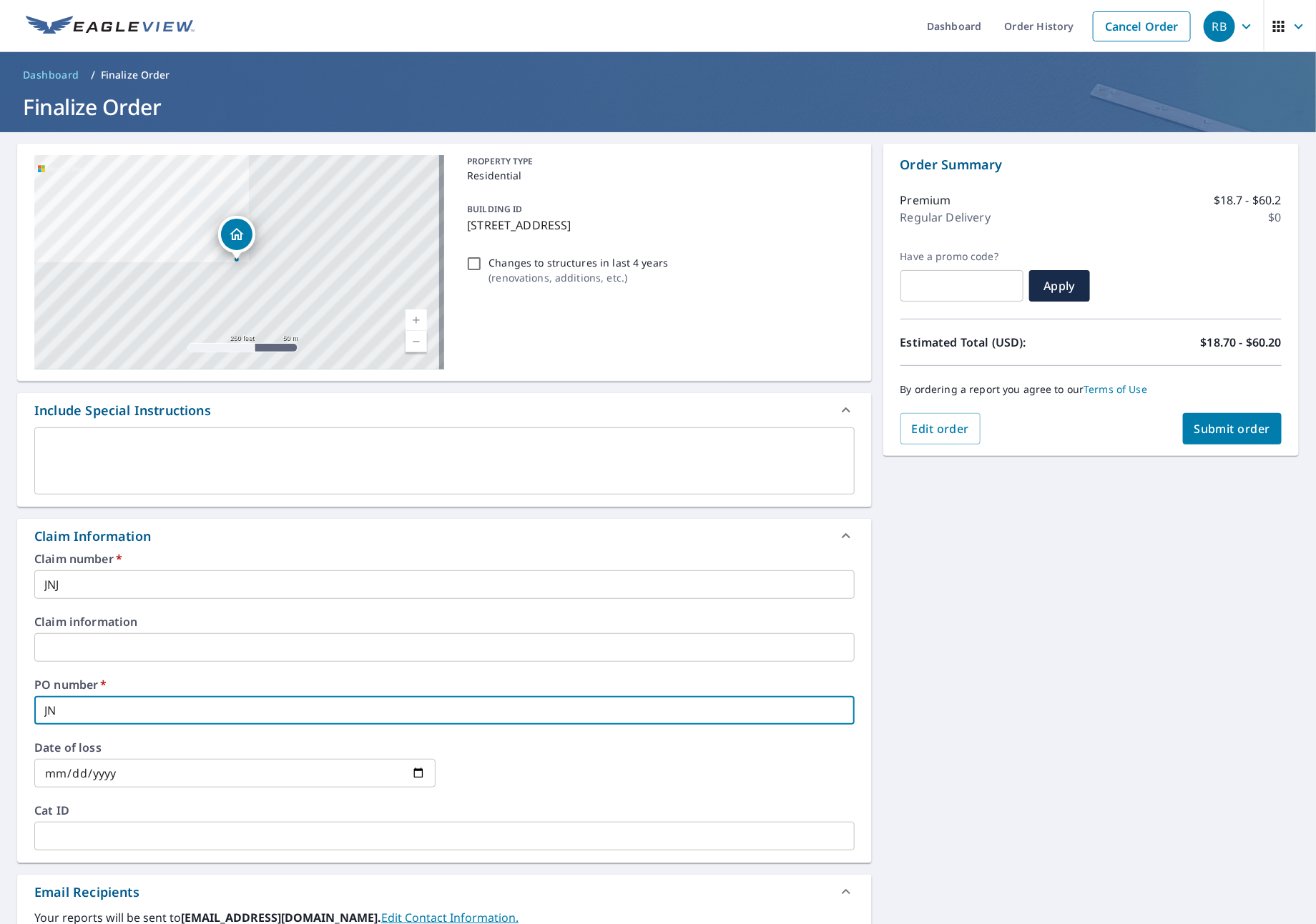
checkbox input "true"
type input "JNJ"
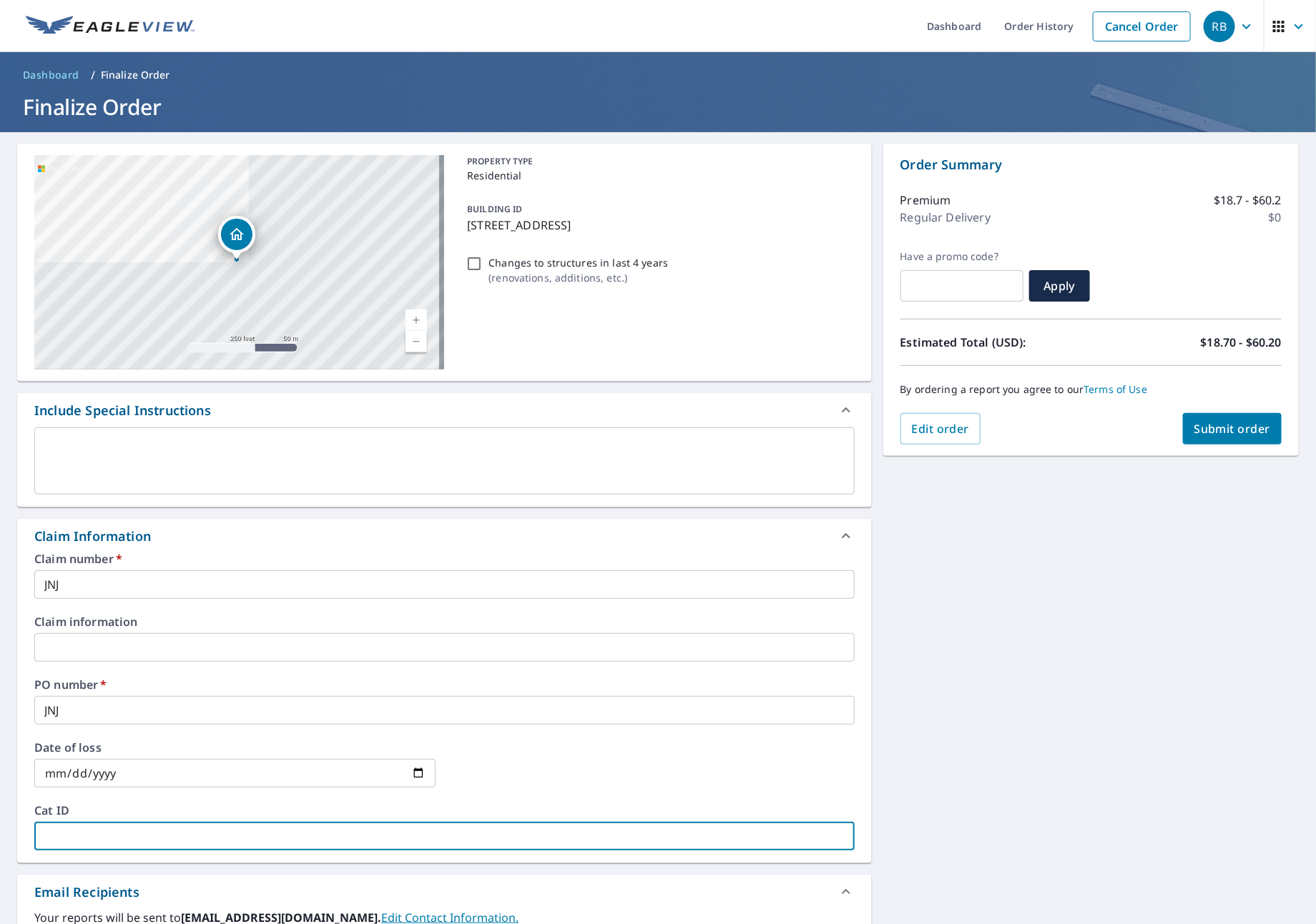
type input "J"
checkbox input "true"
type input "JN"
checkbox input "true"
type input "JNJ"
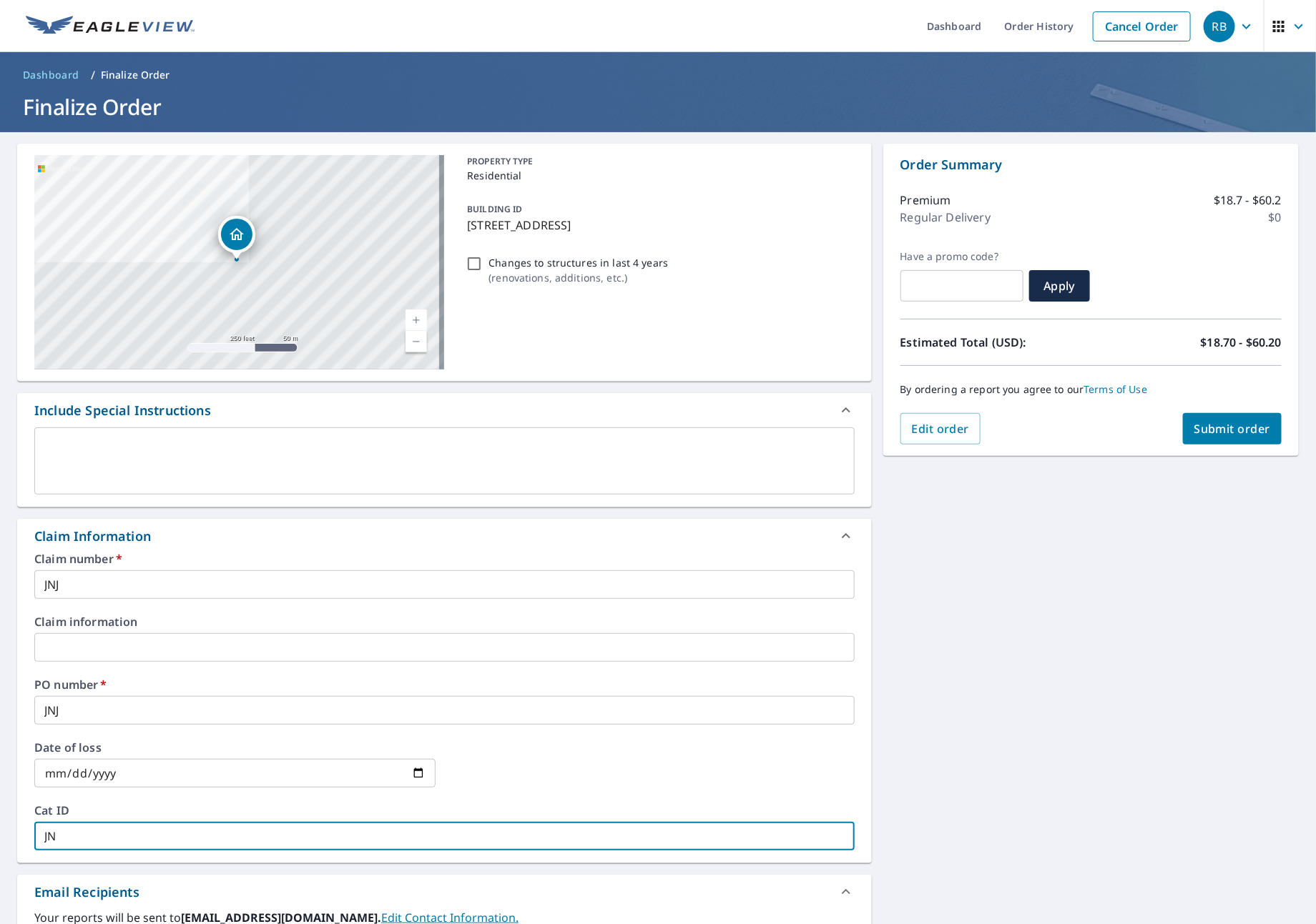
checkbox input "true"
type input "JNJ"
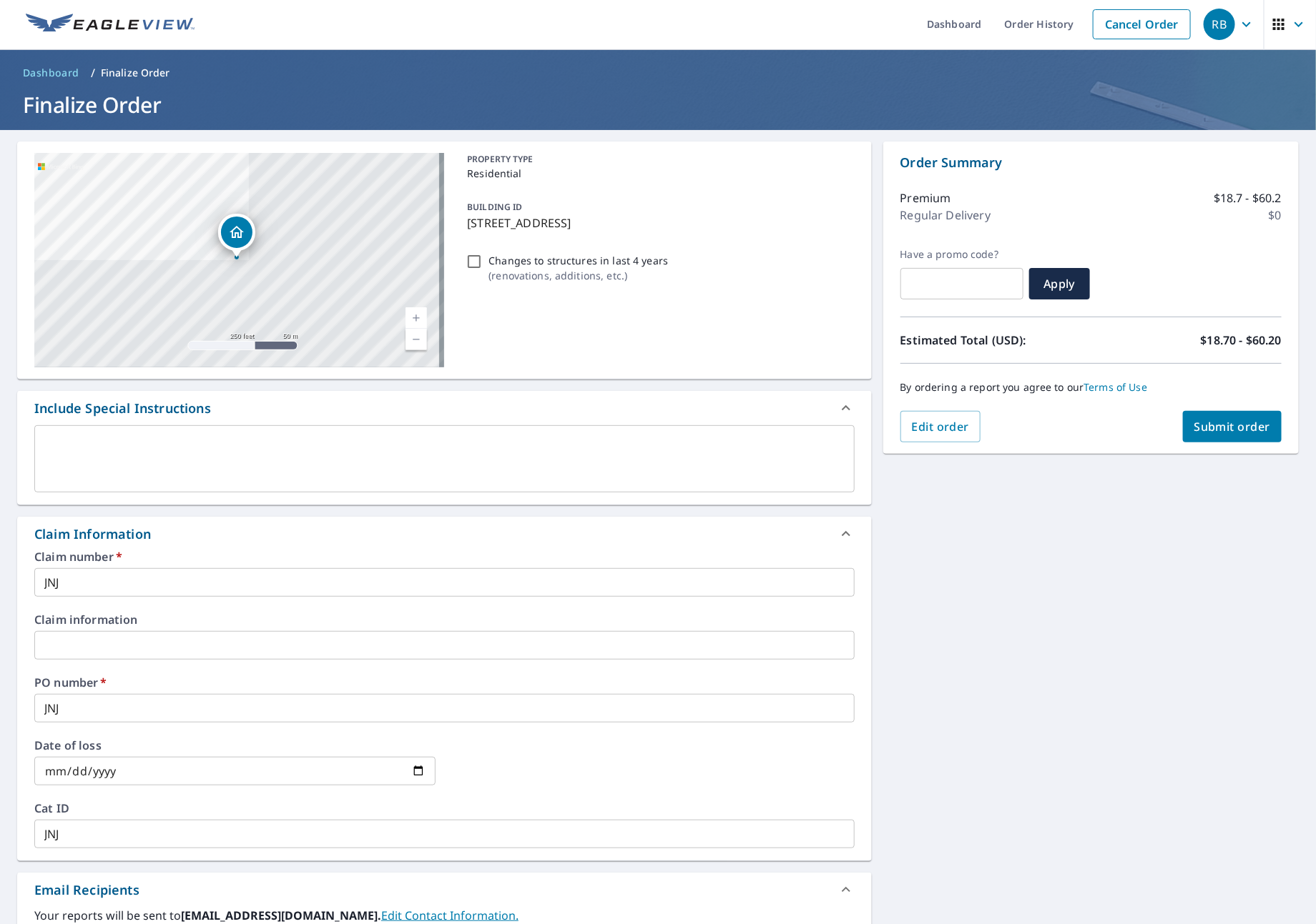
scroll to position [295, 0]
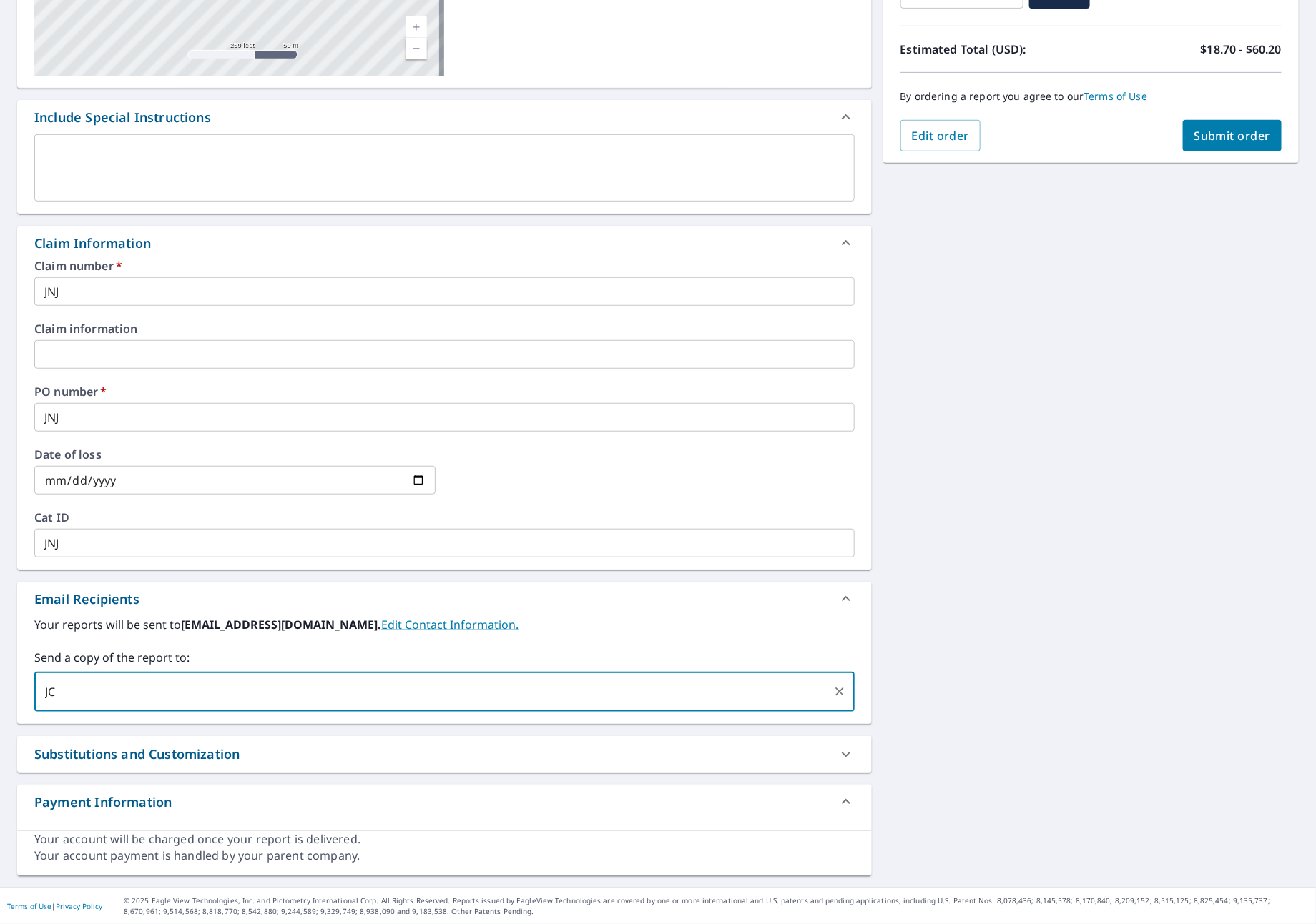
type input "J"
type input "[PERSON_NAME][EMAIL_ADDRESS][DOMAIN_NAME]"
checkbox input "true"
type input "[PERSON_NAME][EMAIL_ADDRESS][DOMAIN_NAME]"
checkbox input "true"
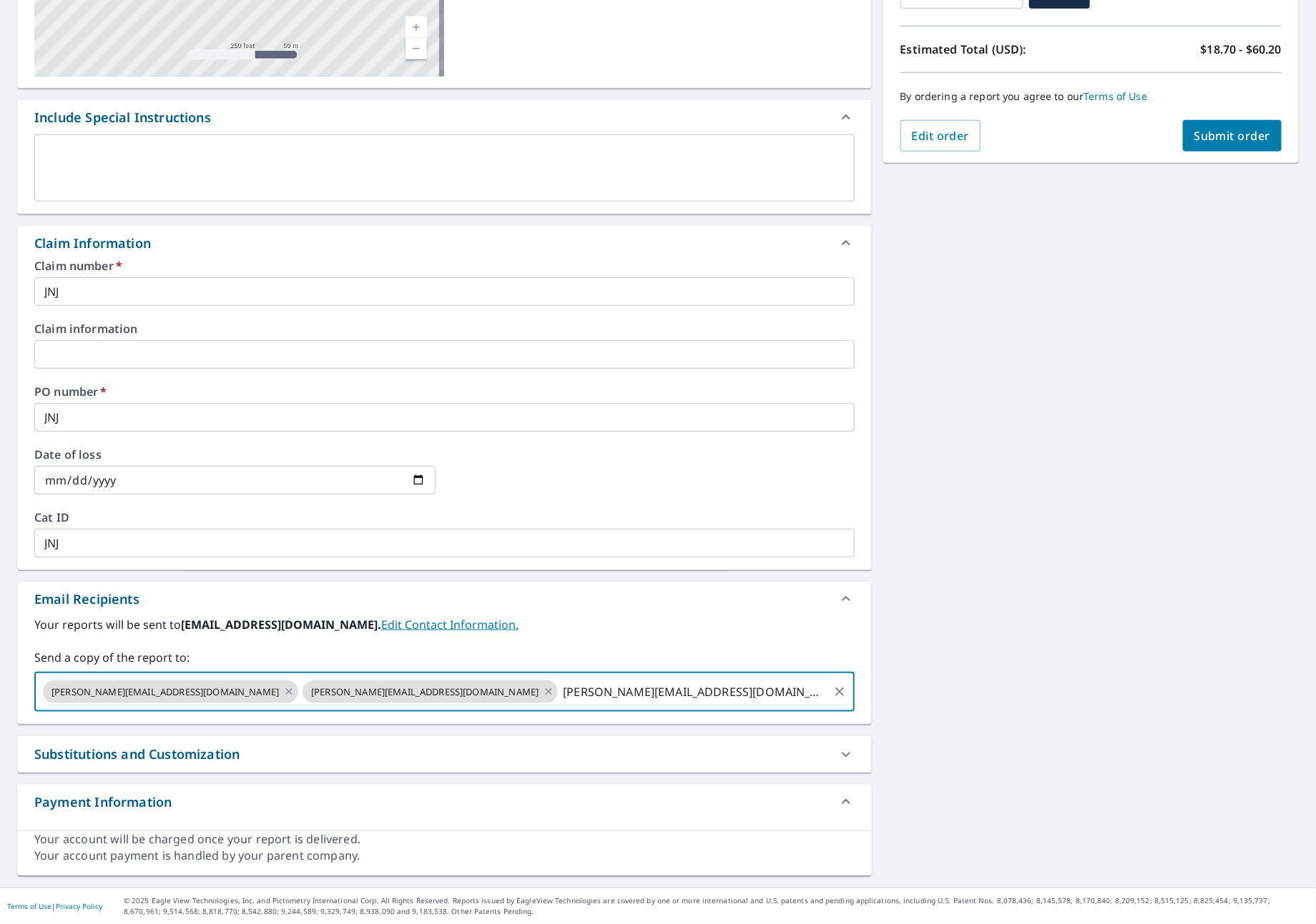
type input "[PERSON_NAME][EMAIL_ADDRESS][DOMAIN_NAME]"
checkbox input "true"
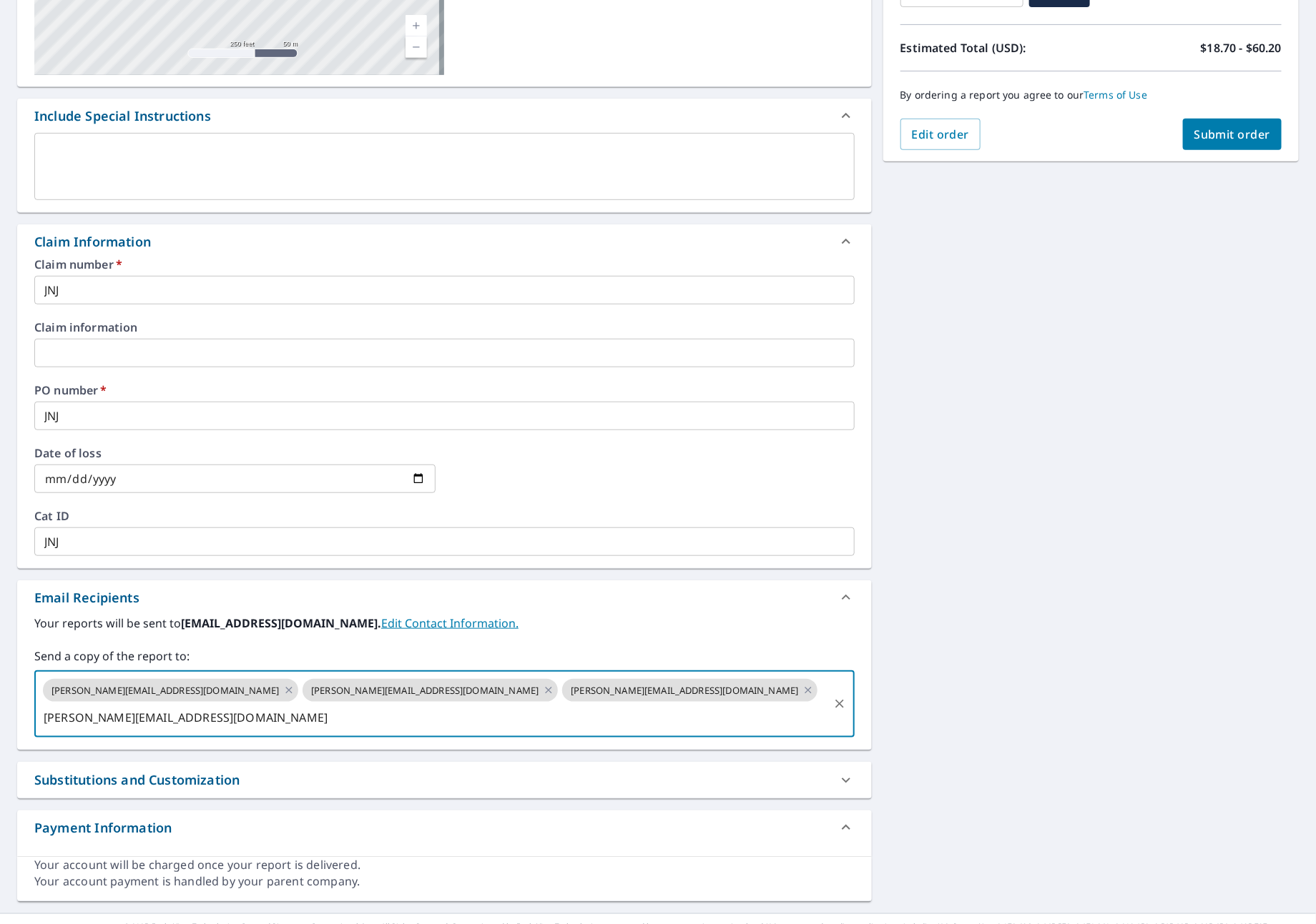
type input "[PERSON_NAME][EMAIL_ADDRESS][DOMAIN_NAME]"
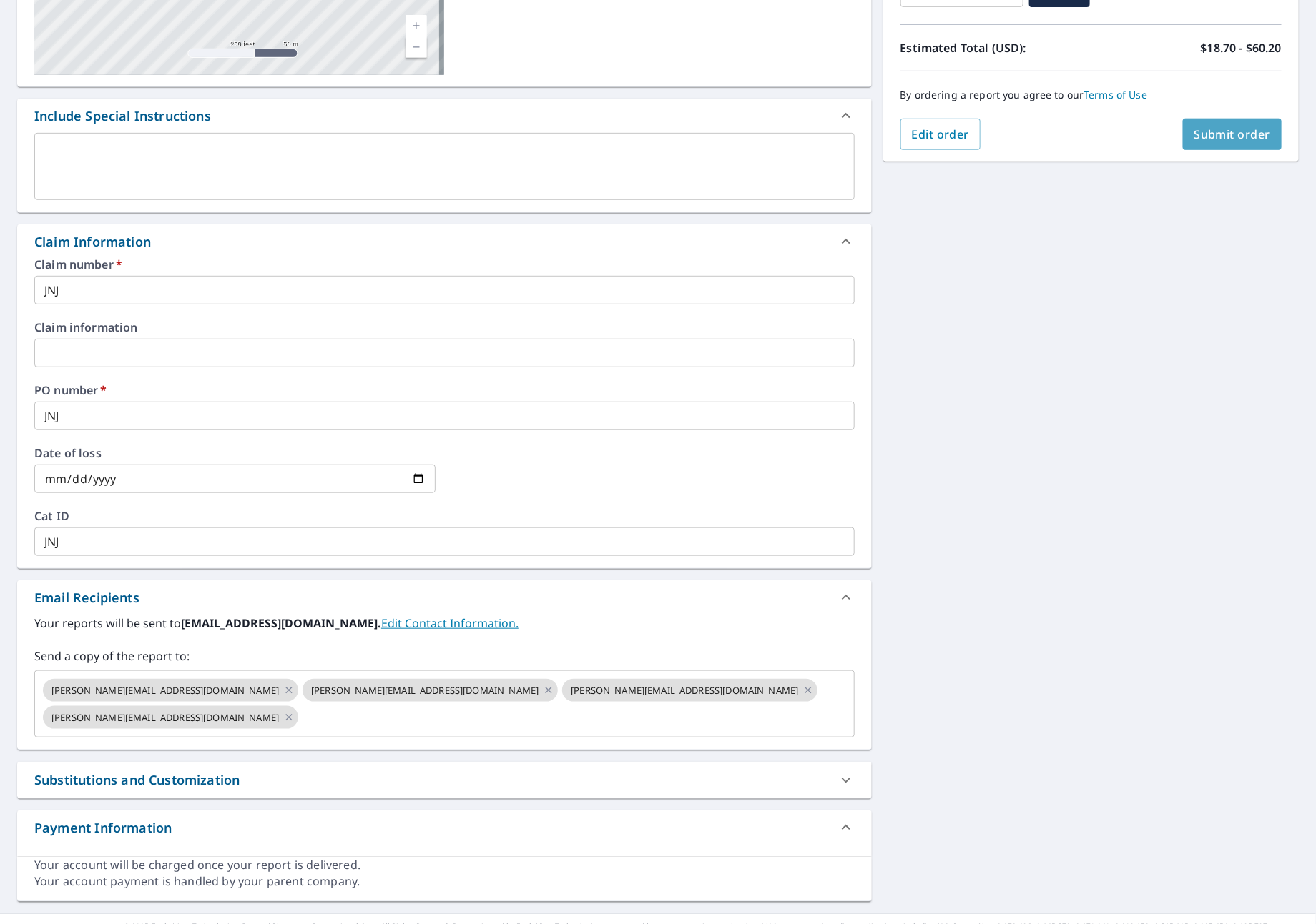
click at [1194, 128] on span "Submit order" at bounding box center [1232, 134] width 77 height 15
checkbox input "true"
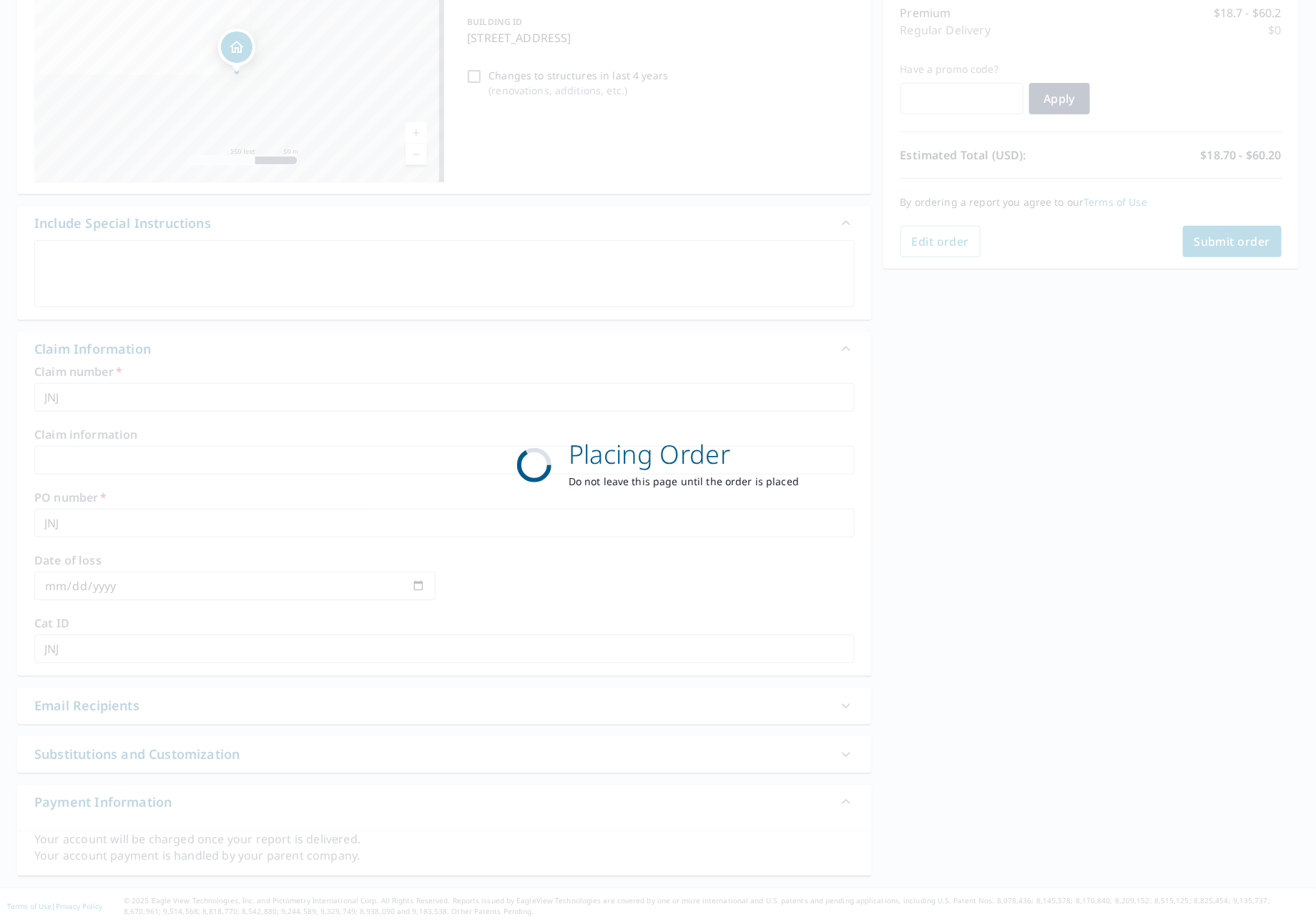
scroll to position [190, 0]
